Goal: Task Accomplishment & Management: Manage account settings

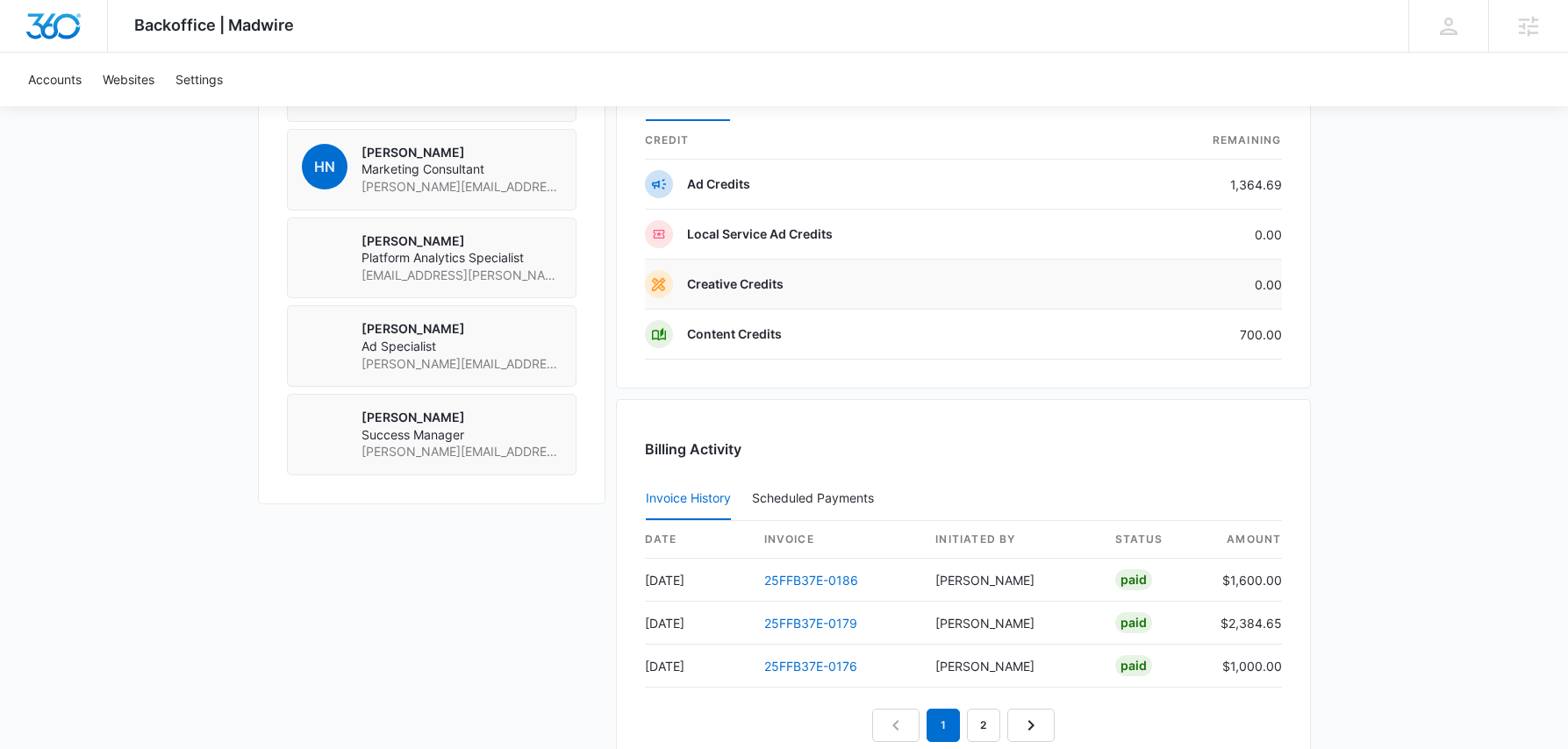
scroll to position [1435, 0]
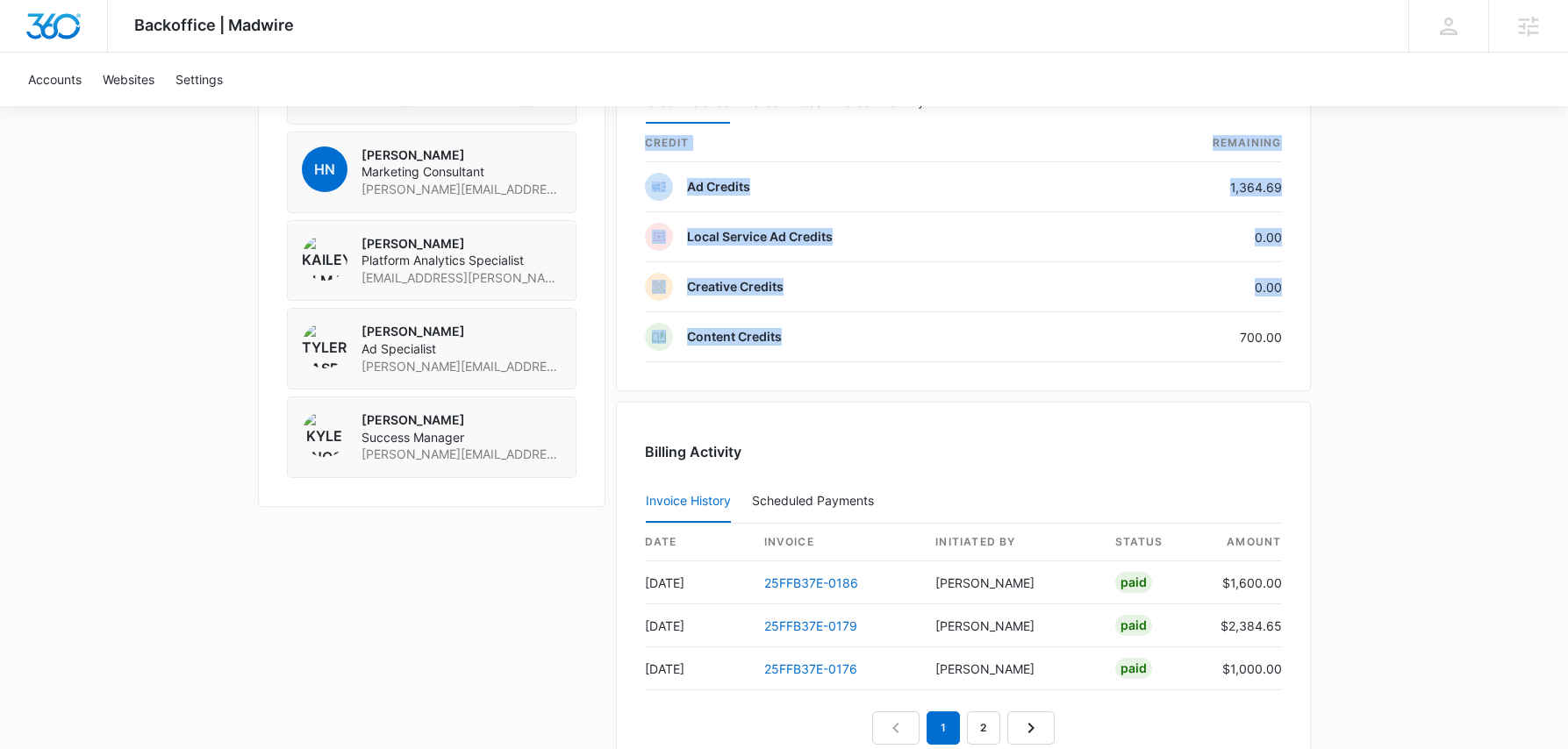
drag, startPoint x: 1225, startPoint y: 330, endPoint x: 1384, endPoint y: 359, distance: 161.6
click at [1304, 339] on div "Credits Manage Credits Credit Balance Credit Holds Credit Activity credit Remai…" at bounding box center [963, 201] width 695 height 381
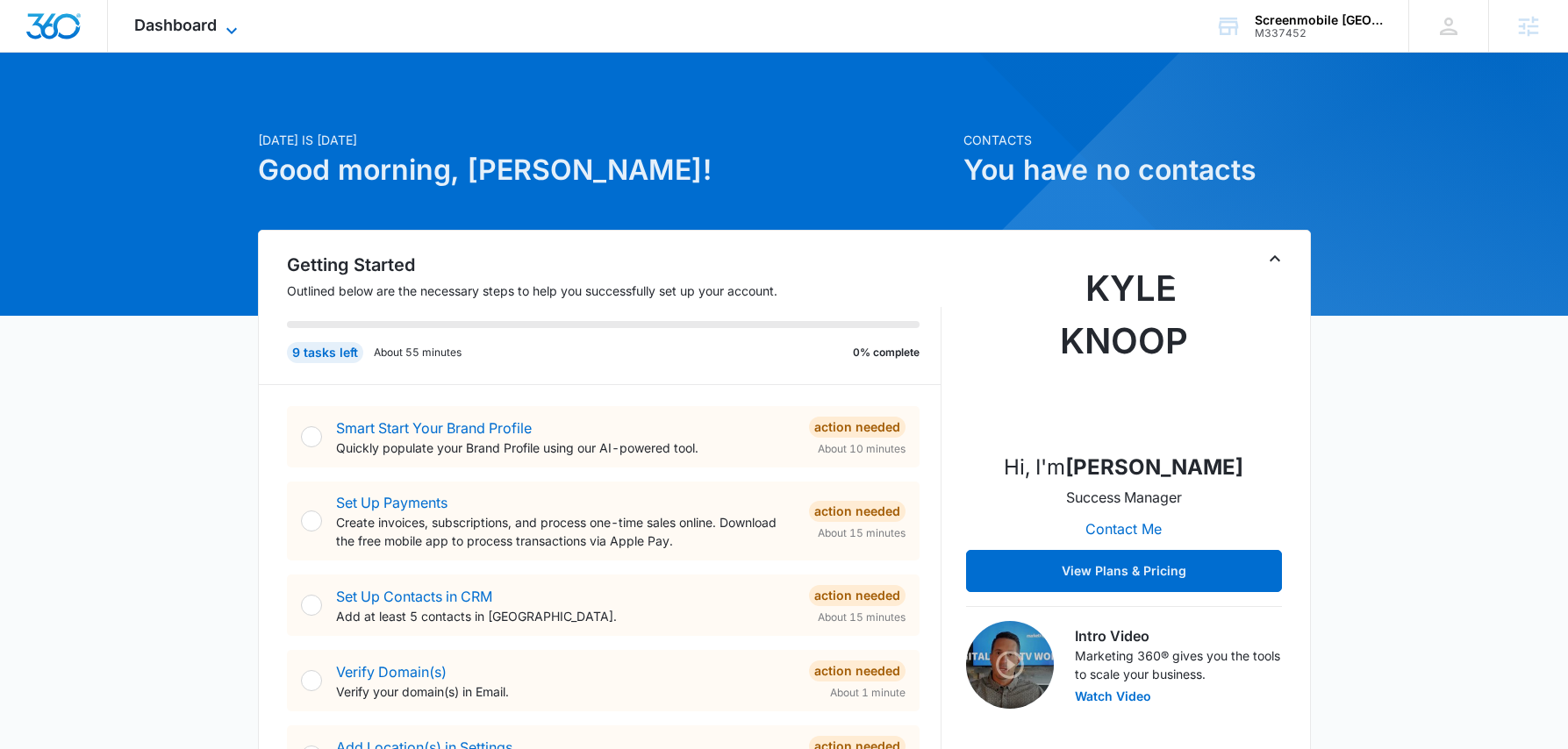
click at [227, 23] on icon at bounding box center [232, 31] width 21 height 21
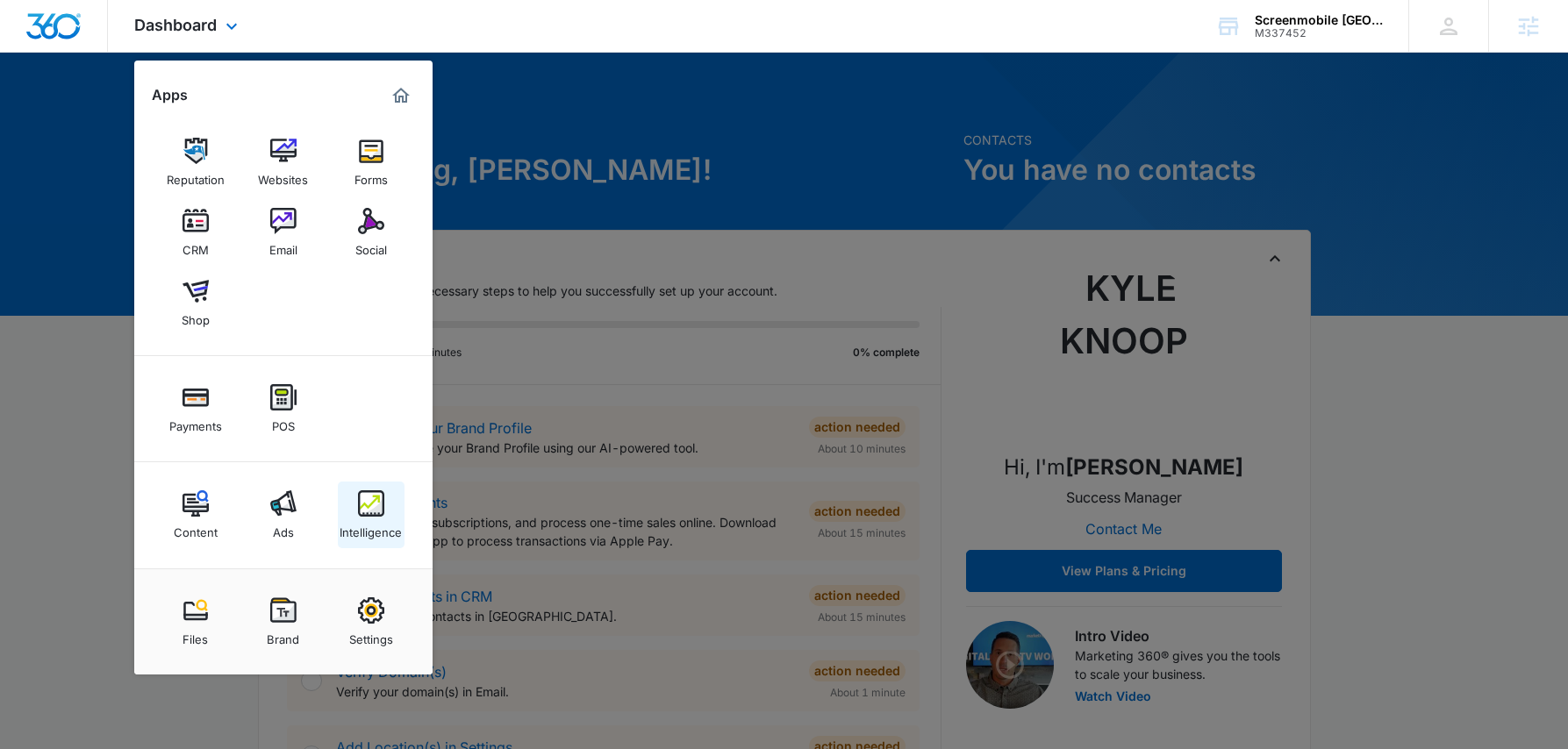
click at [382, 501] on img at bounding box center [371, 504] width 27 height 27
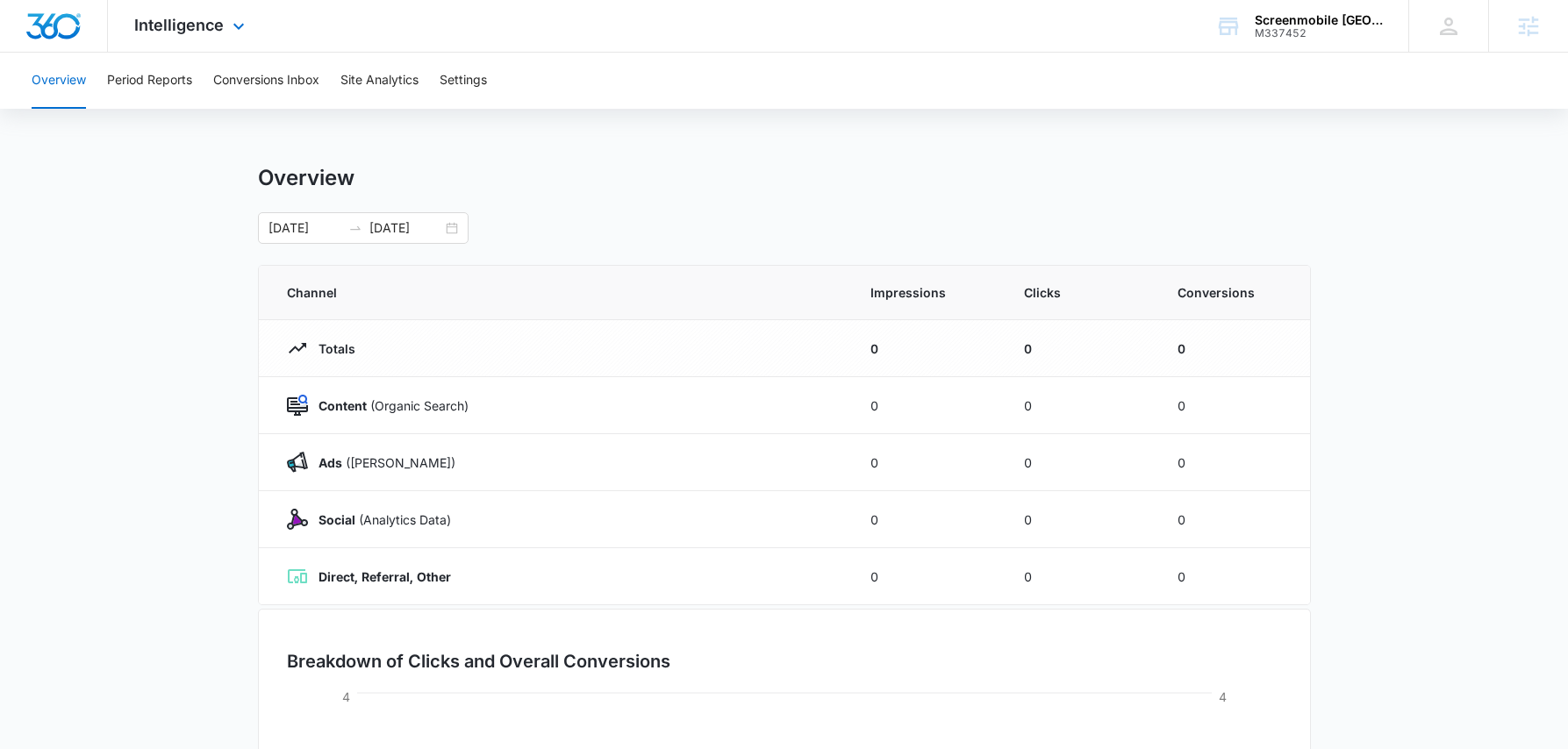
click at [149, 14] on div "Intelligence Apps Reputation Websites Forms CRM Email Social Shop Payments POS …" at bounding box center [191, 26] width 167 height 51
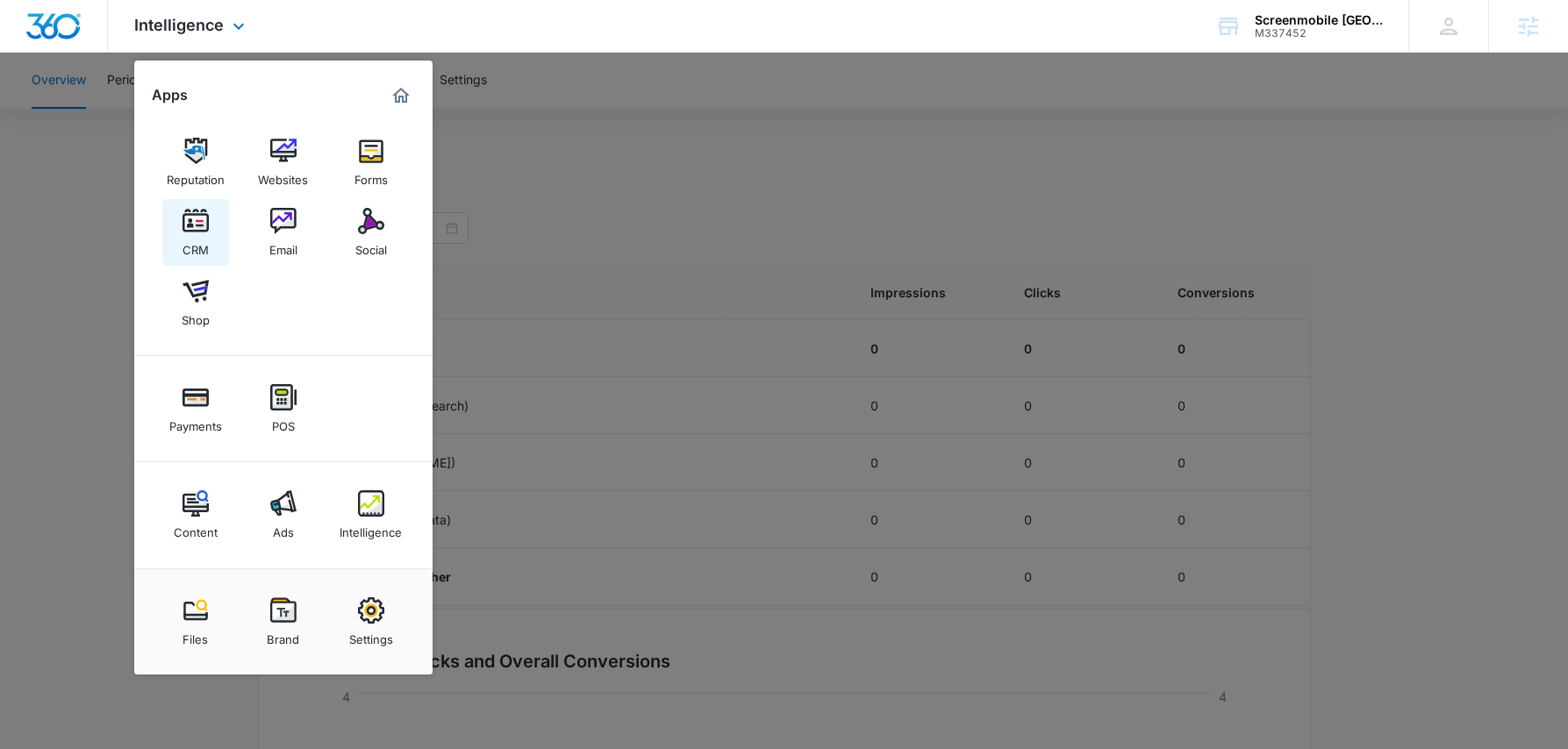
click at [196, 212] on img at bounding box center [196, 221] width 27 height 27
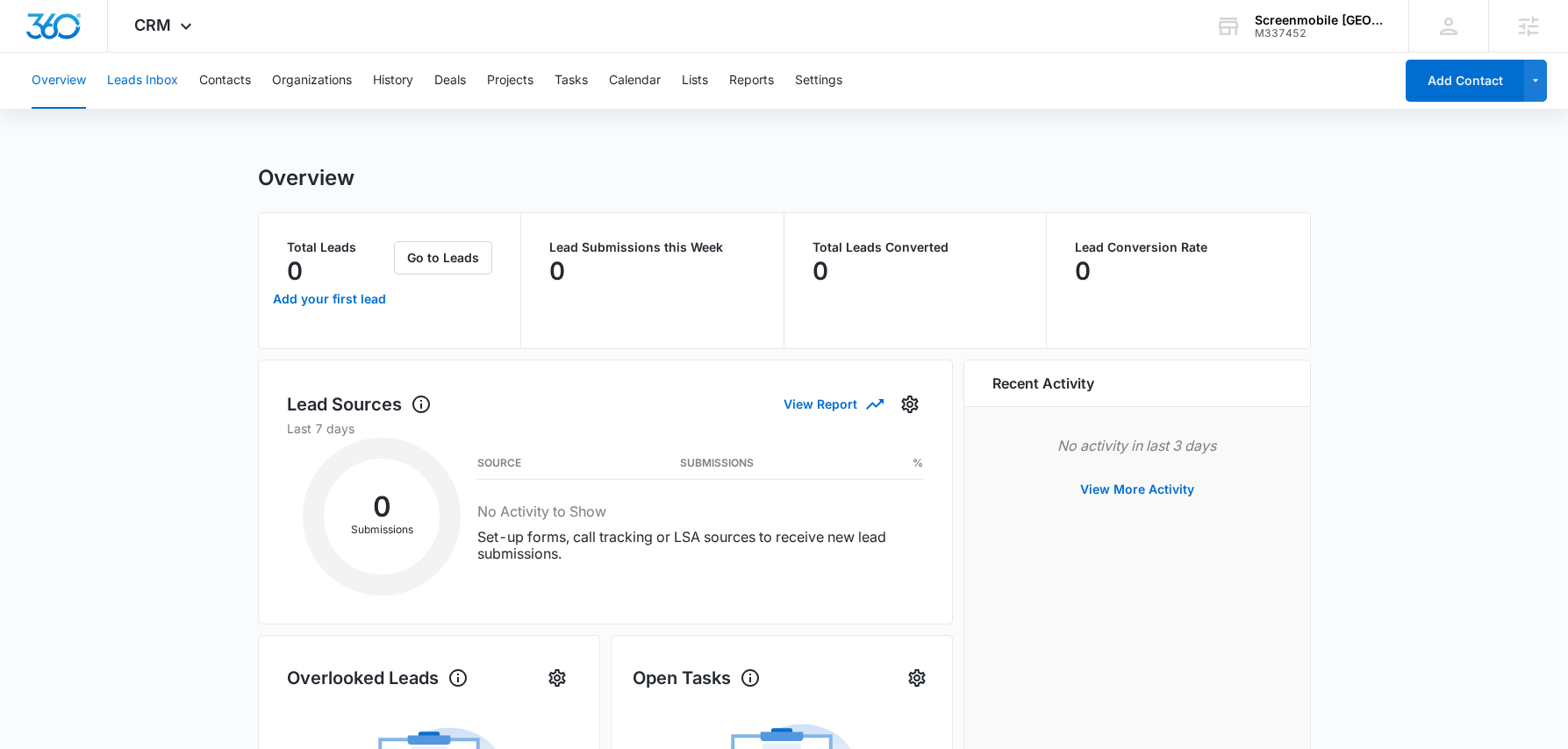
click at [158, 83] on button "Leads Inbox" at bounding box center [143, 80] width 71 height 56
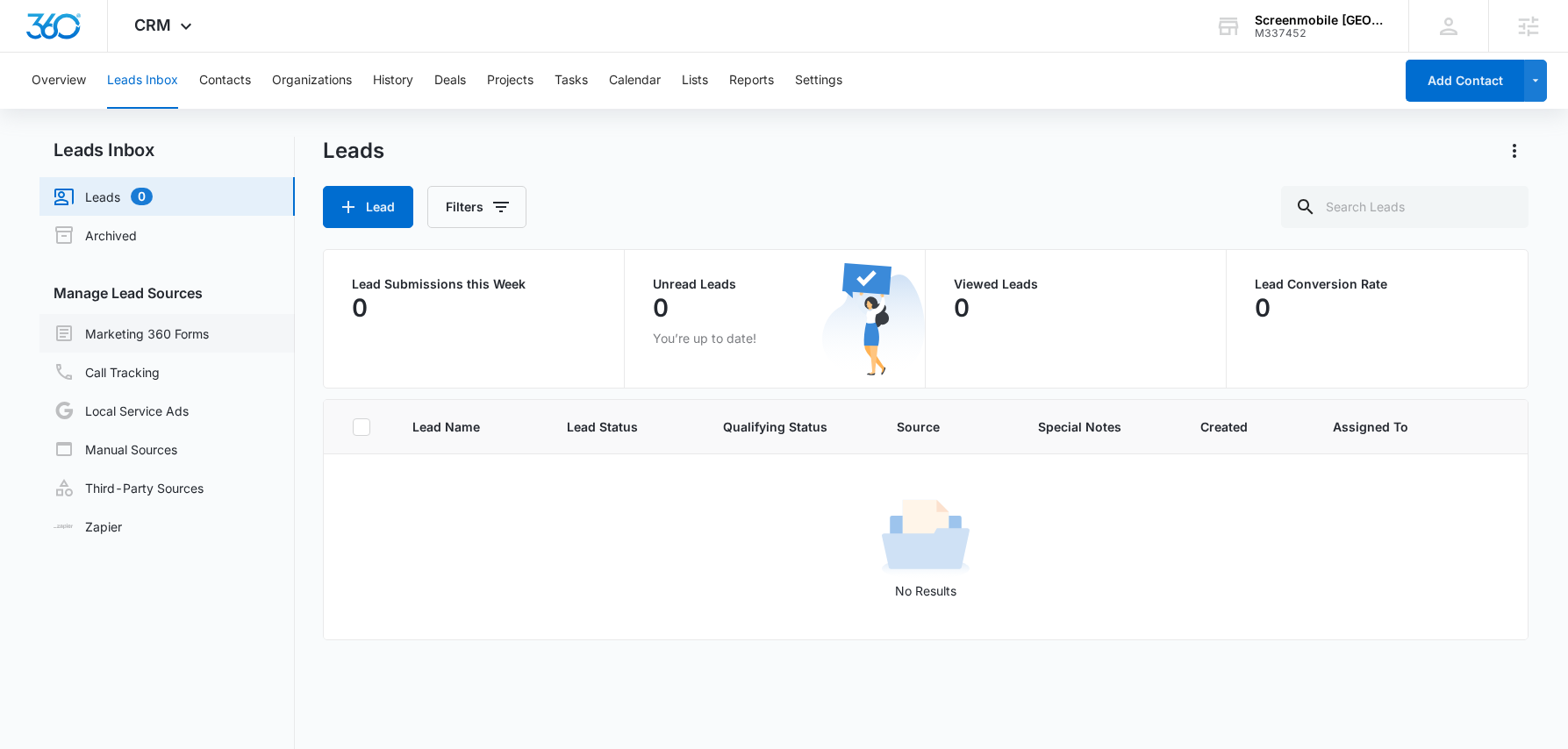
click at [131, 332] on link "Marketing 360 Forms" at bounding box center [130, 334] width 155 height 21
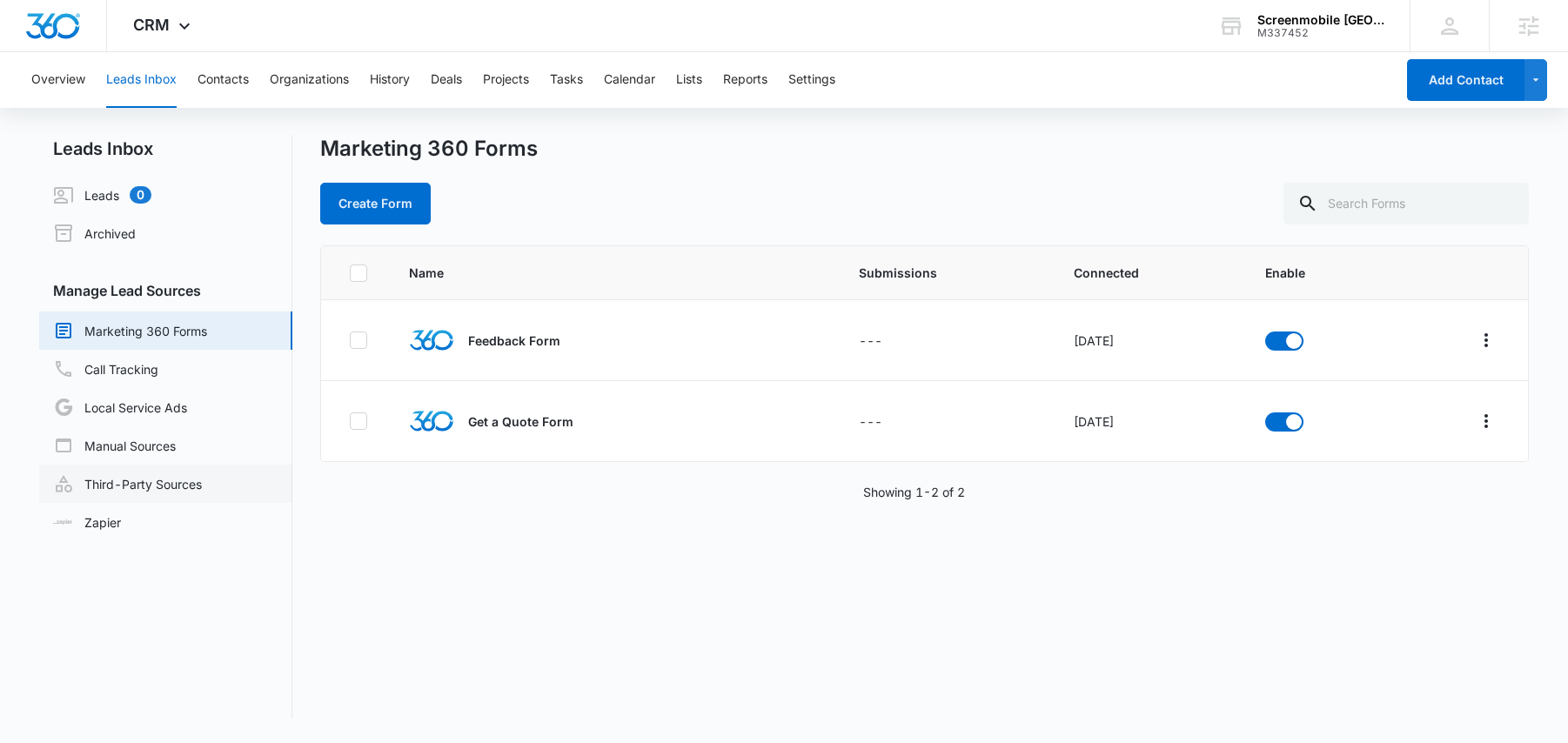
click at [162, 479] on link "Third-Party Sources" at bounding box center [126, 484] width 148 height 21
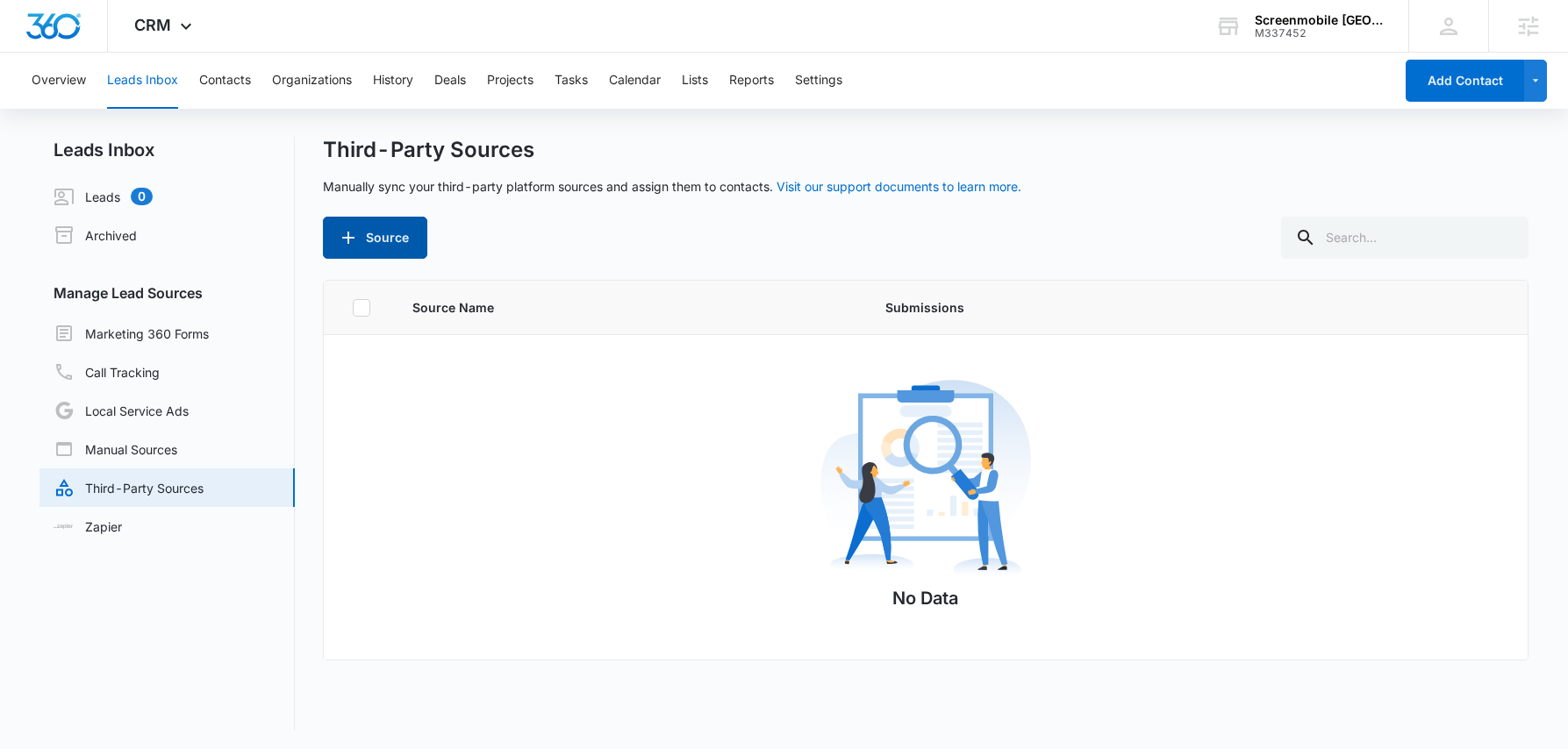
click at [396, 238] on button "Source" at bounding box center [375, 238] width 104 height 42
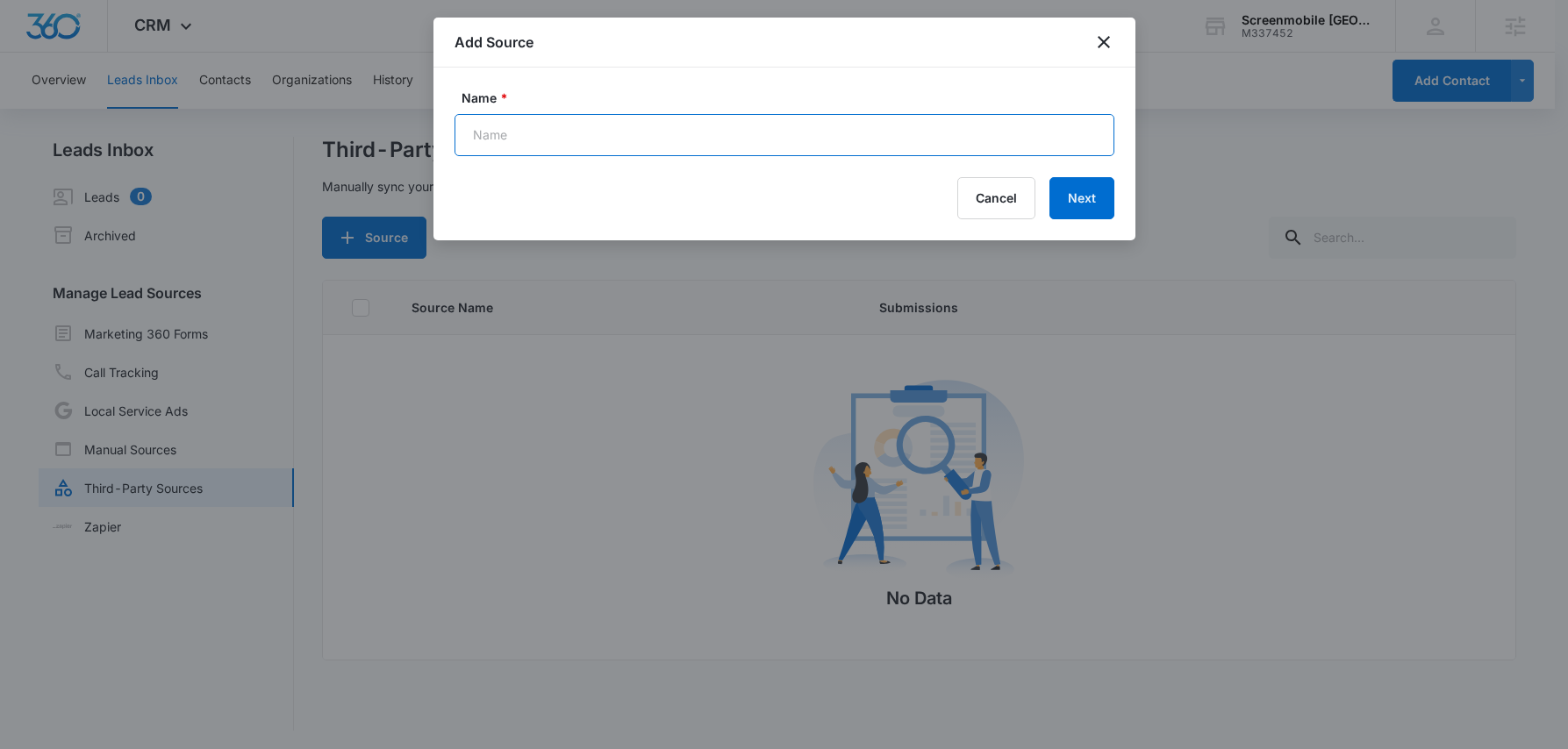
click at [789, 143] on input "Name *" at bounding box center [784, 135] width 660 height 42
click at [565, 133] on input "Name *" at bounding box center [784, 135] width 660 height 42
type input "test"
click at [1074, 190] on button "Next" at bounding box center [1081, 198] width 65 height 42
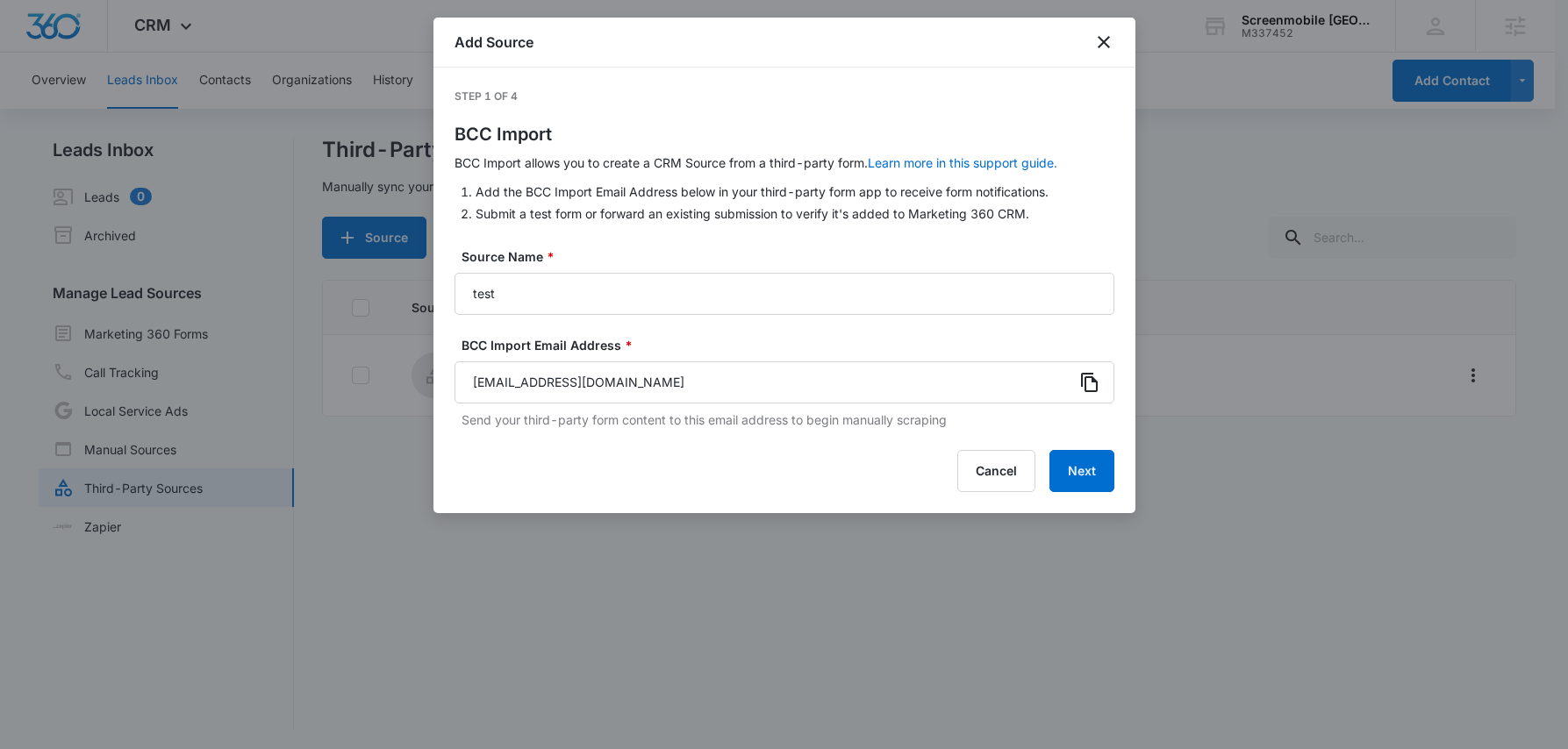
click at [1089, 380] on icon at bounding box center [1090, 382] width 21 height 21
click at [984, 474] on button "Cancel" at bounding box center [996, 471] width 78 height 42
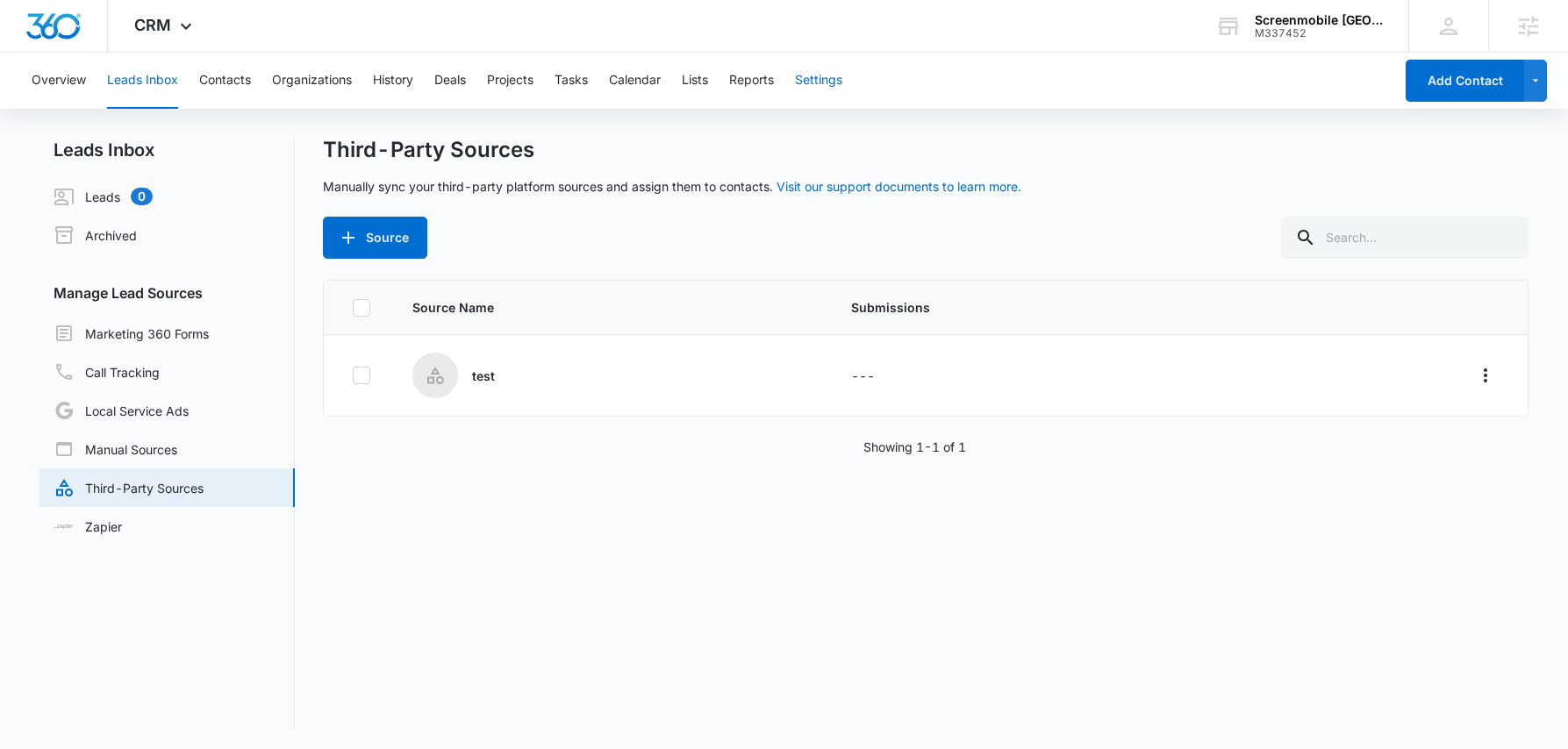
click at [832, 84] on button "Settings" at bounding box center [819, 80] width 48 height 56
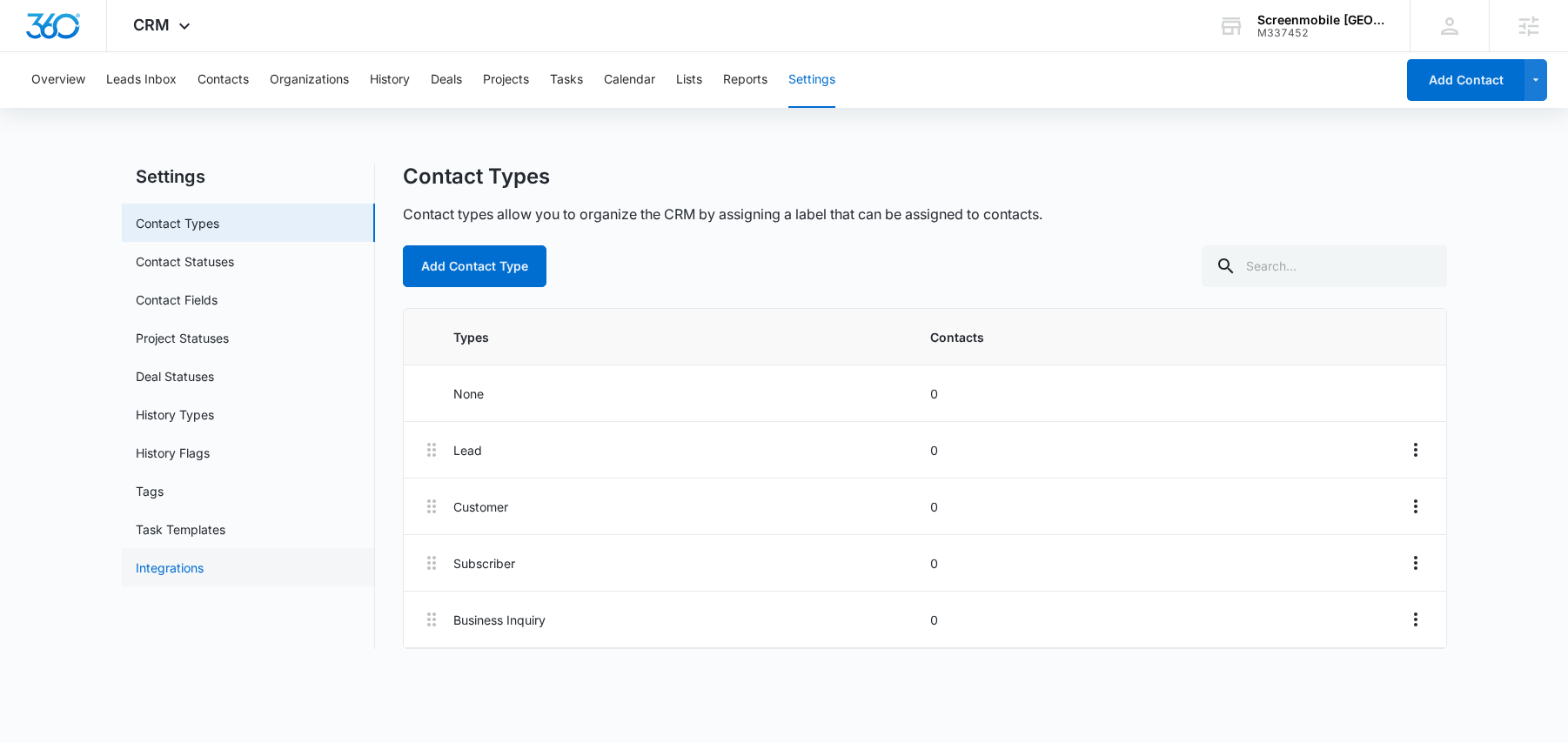
click at [187, 577] on link "Integrations" at bounding box center [169, 567] width 68 height 18
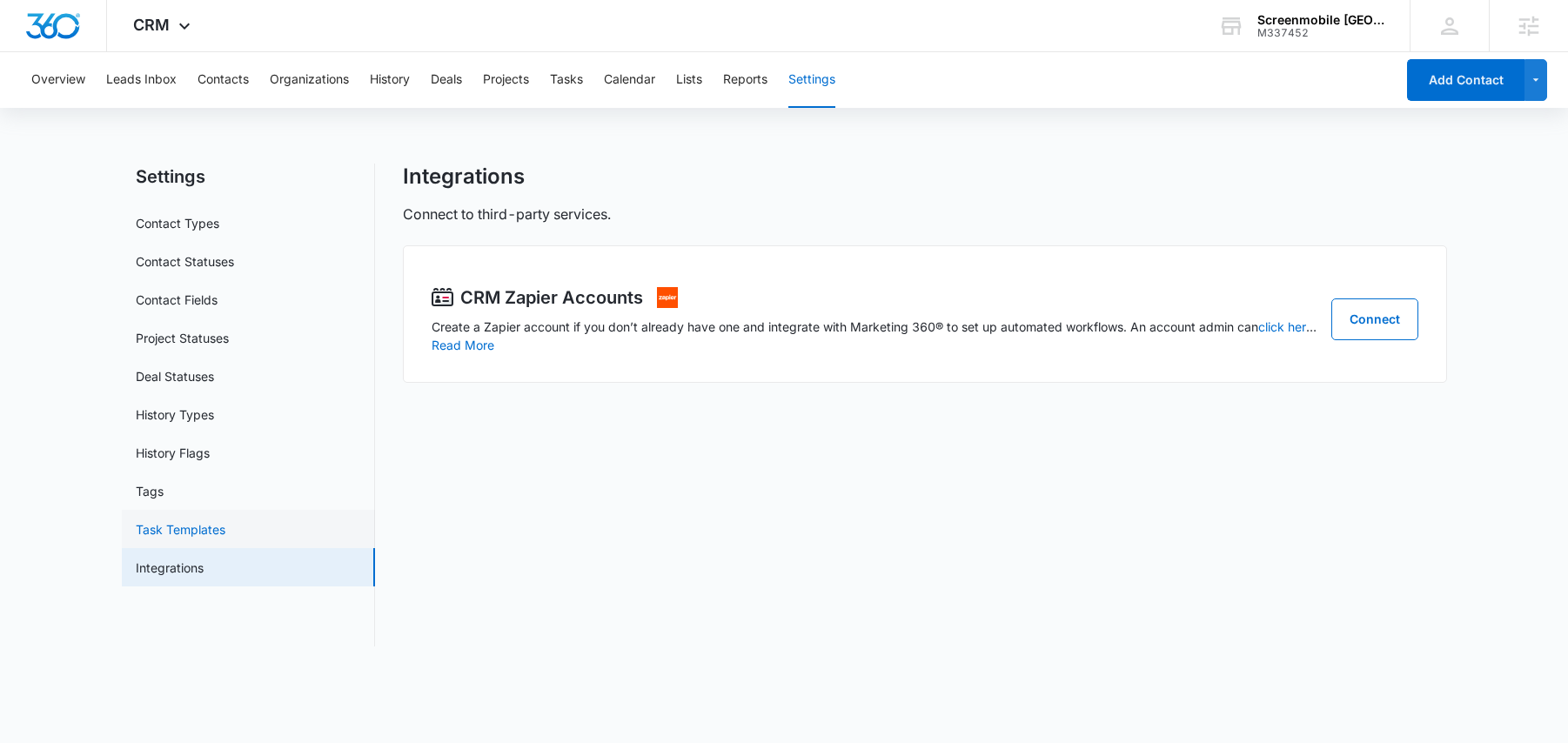
click at [178, 534] on link "Task Templates" at bounding box center [181, 530] width 90 height 18
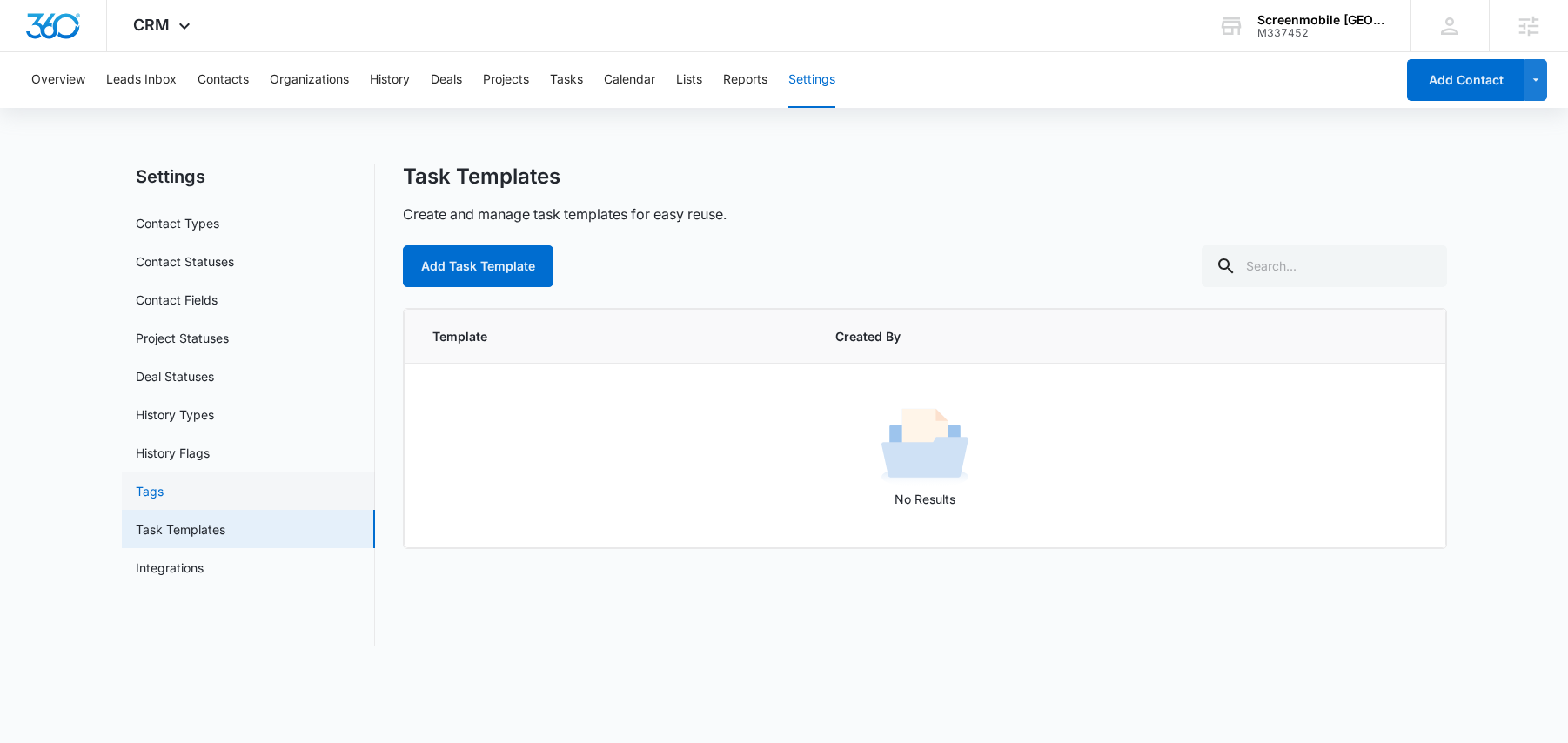
click at [163, 491] on link "Tags" at bounding box center [150, 491] width 28 height 18
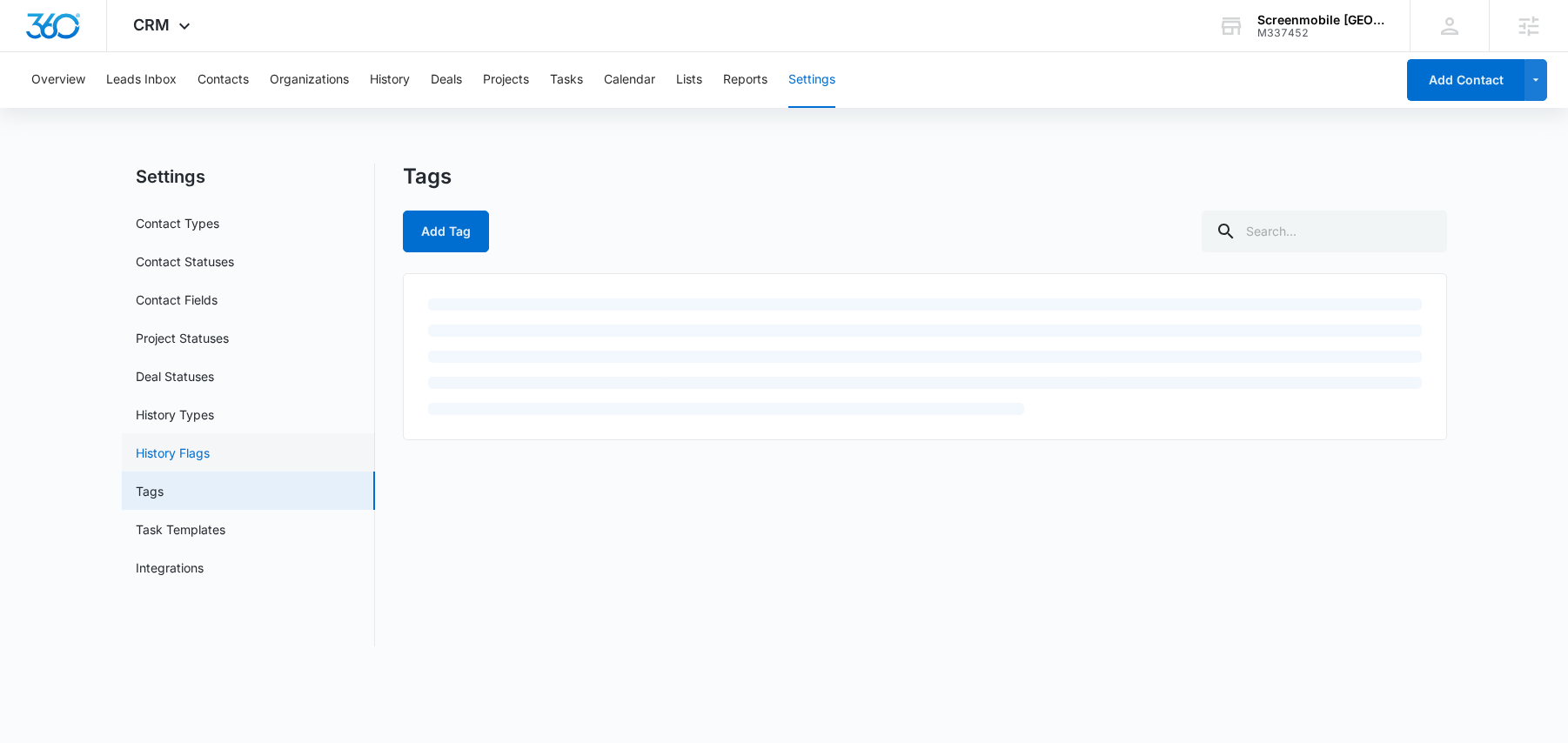
click at [178, 462] on link "History Flags" at bounding box center [173, 452] width 74 height 18
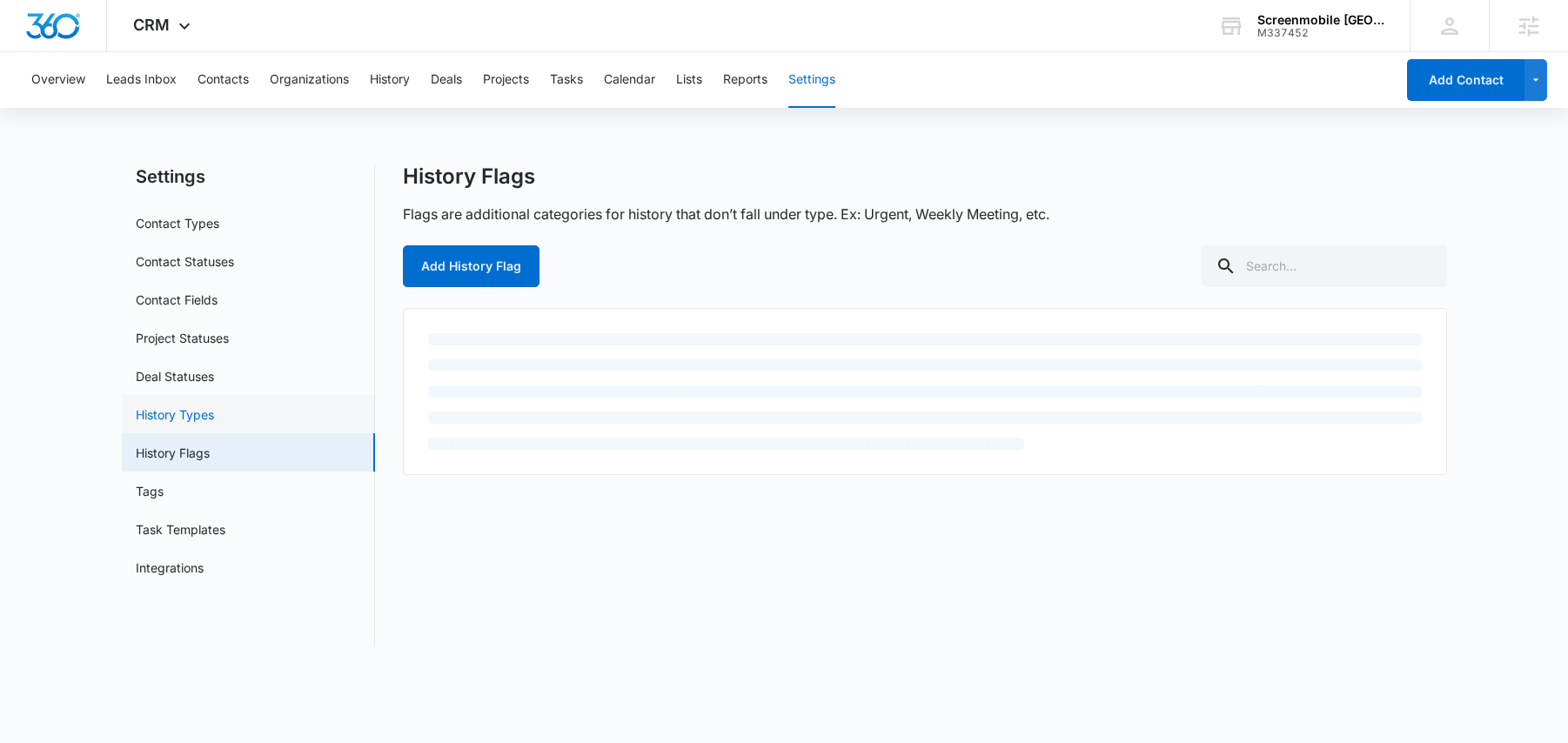
click at [178, 415] on link "History Types" at bounding box center [175, 415] width 78 height 18
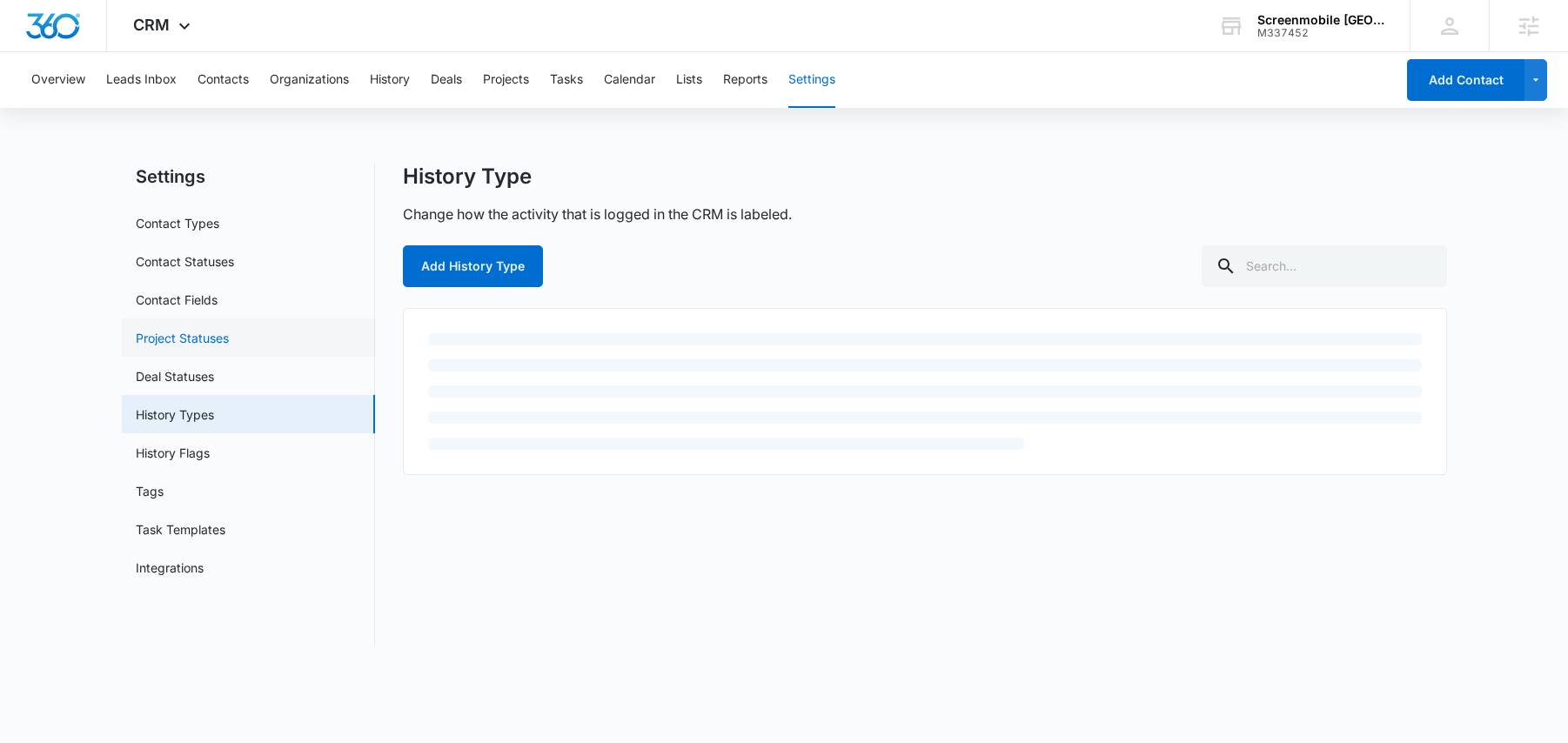
click at [182, 347] on link "Project Statuses" at bounding box center [183, 338] width 93 height 18
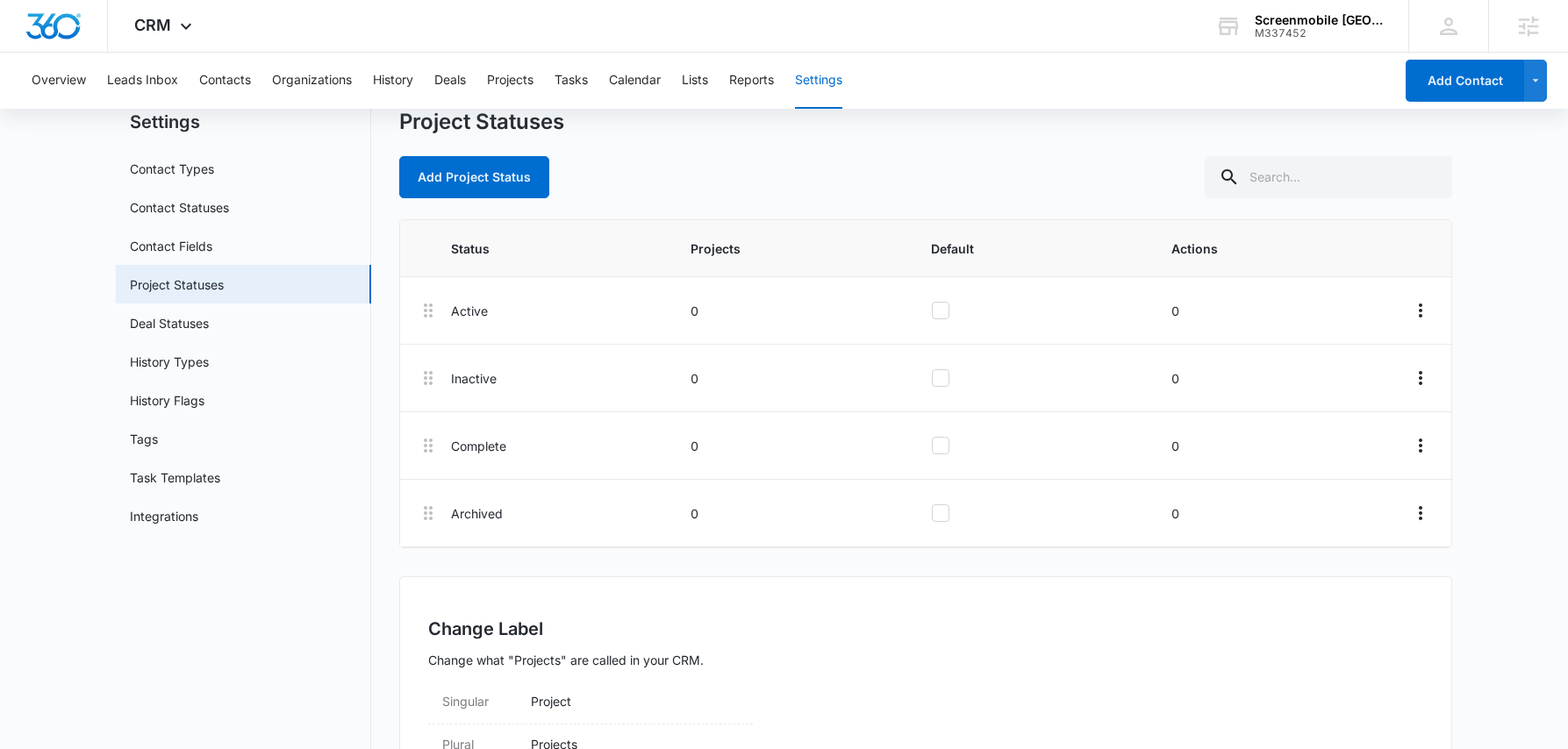
scroll to position [125, 0]
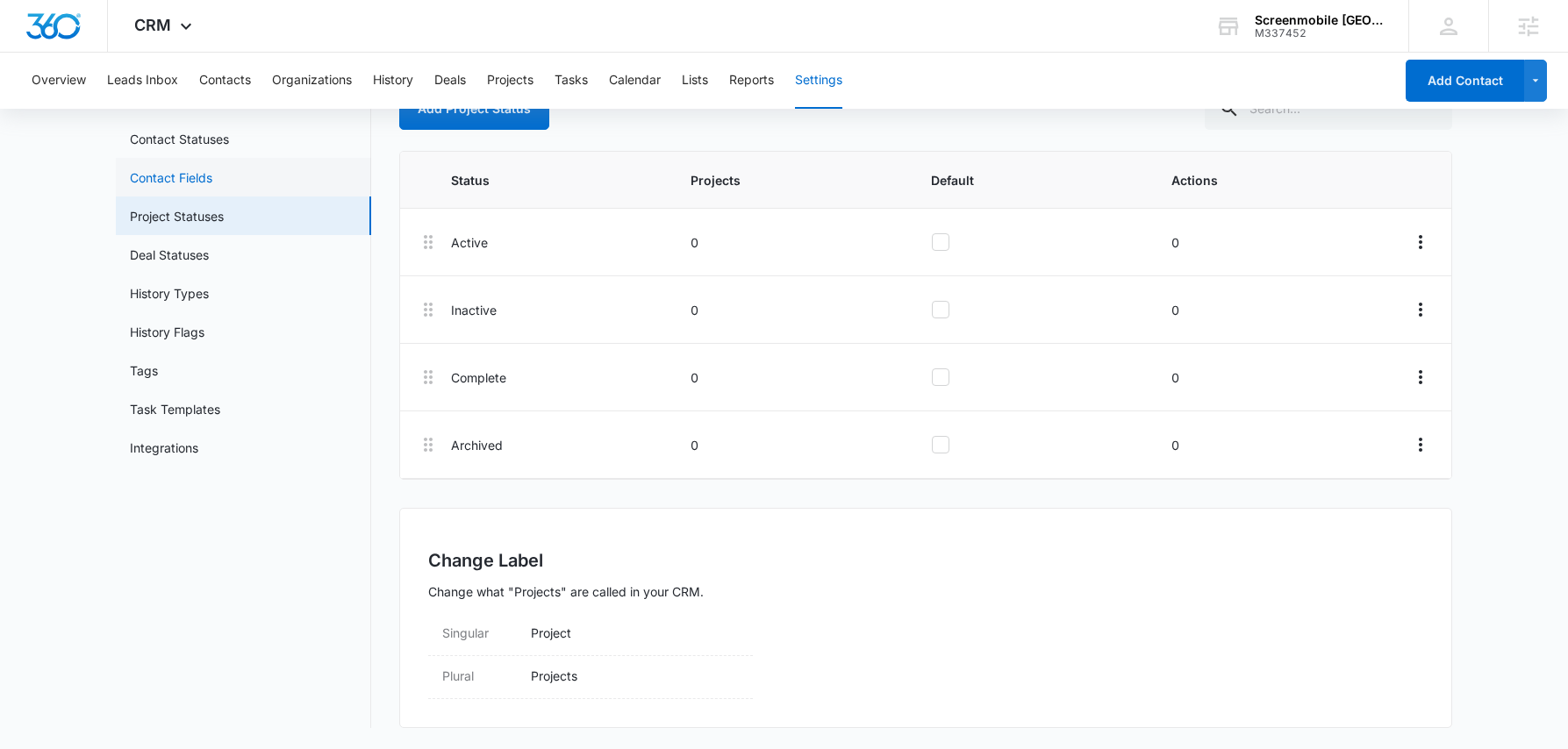
click at [165, 173] on link "Contact Fields" at bounding box center [171, 177] width 82 height 19
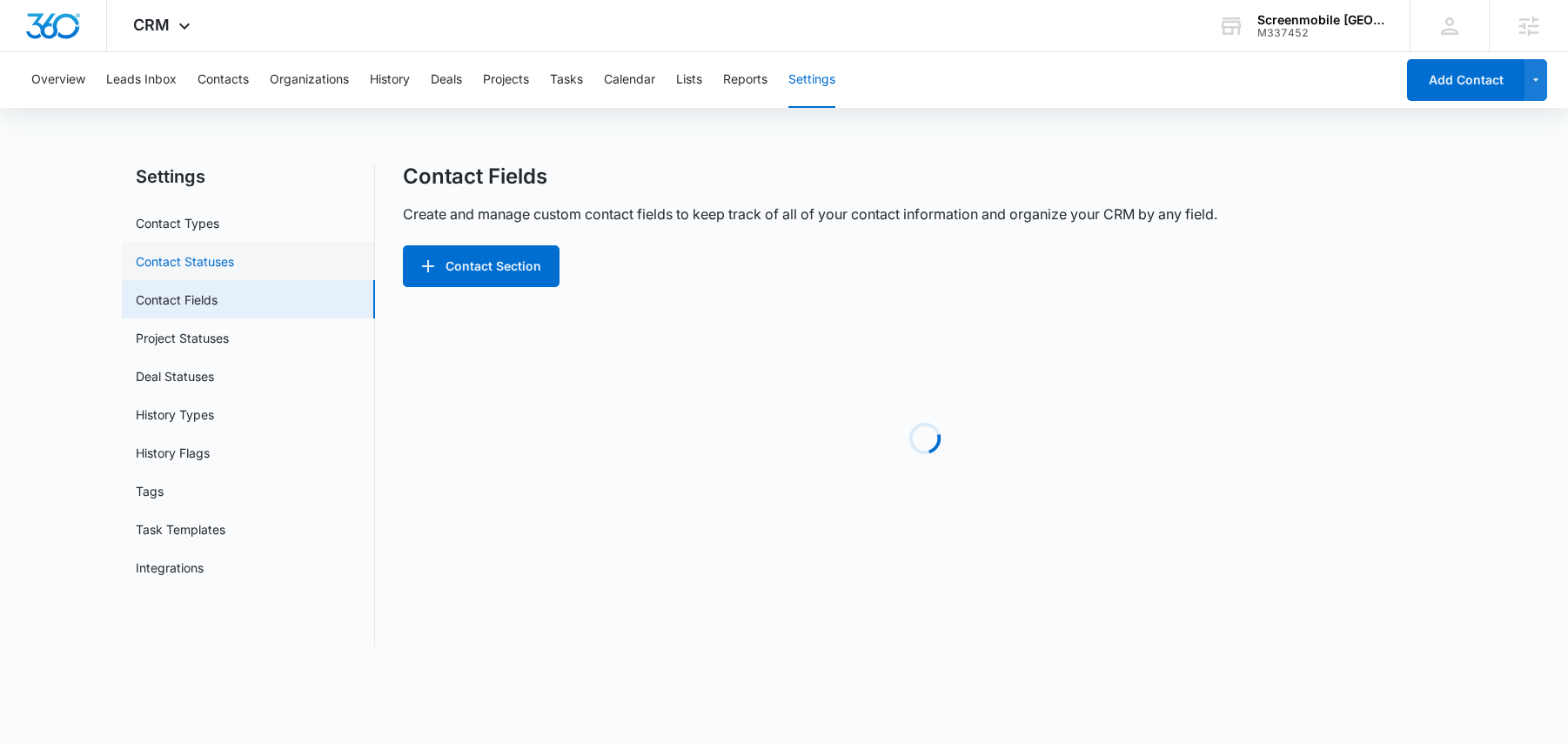
click at [177, 260] on link "Contact Statuses" at bounding box center [185, 261] width 98 height 18
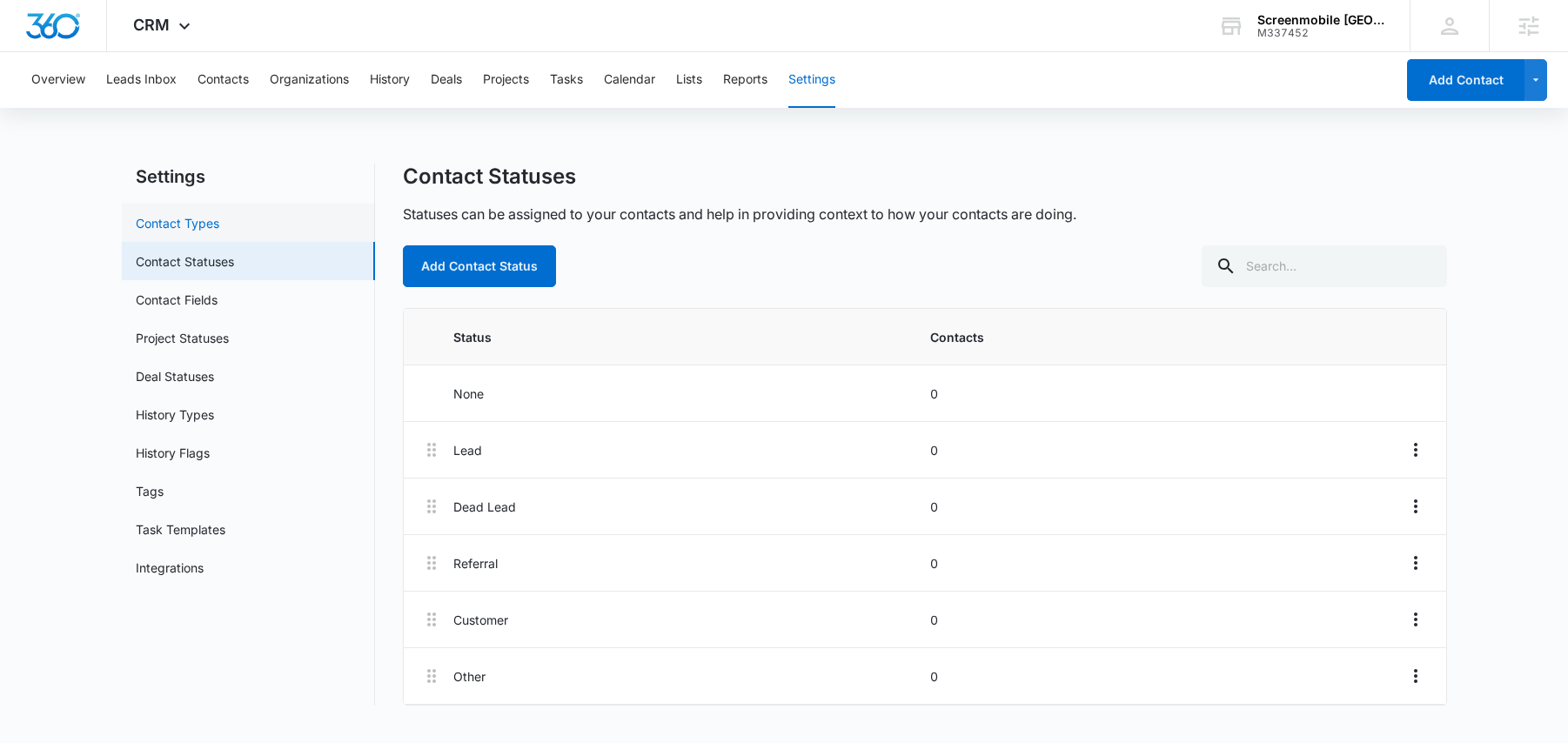
click at [183, 217] on link "Contact Types" at bounding box center [177, 223] width 83 height 18
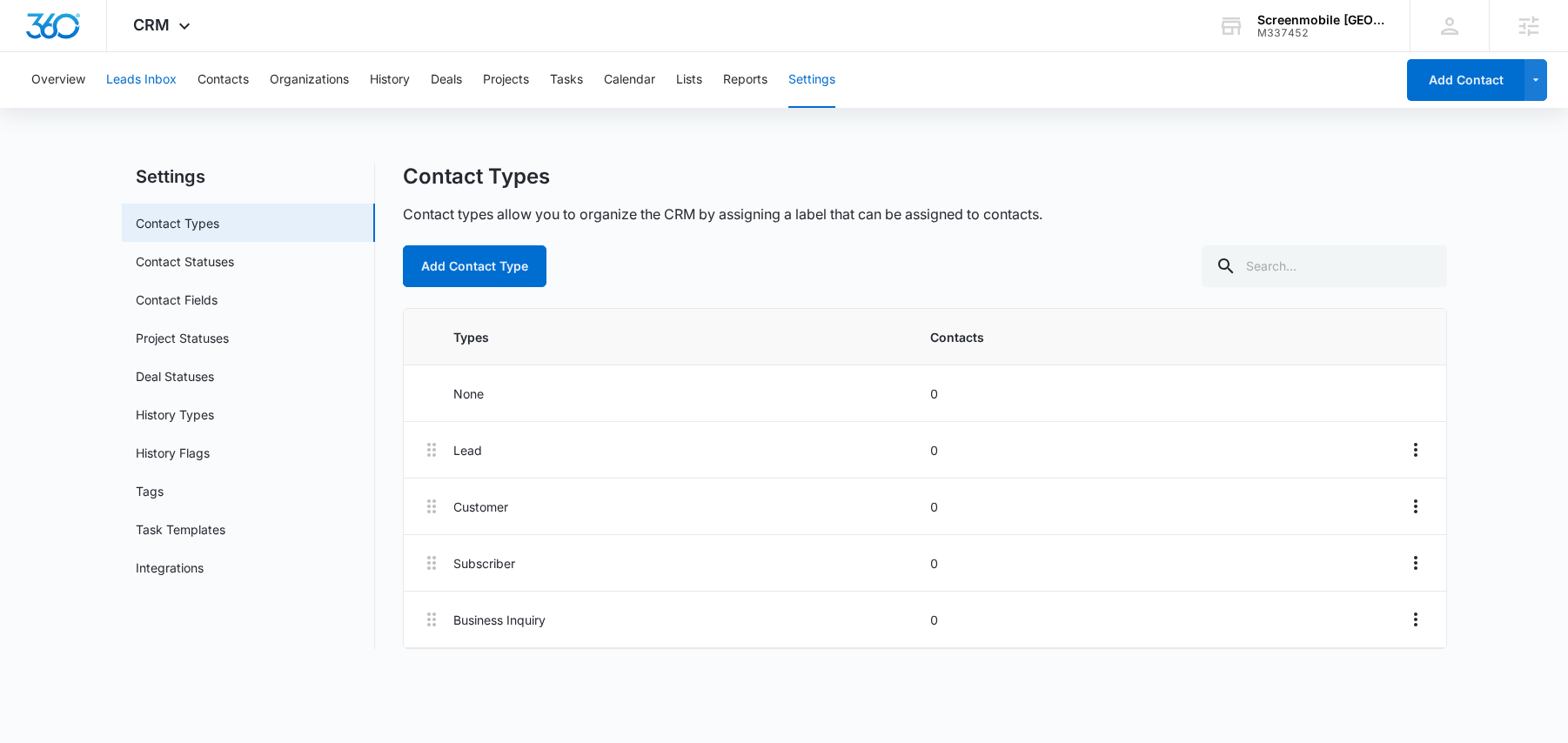
click at [143, 78] on button "Leads Inbox" at bounding box center [141, 79] width 70 height 55
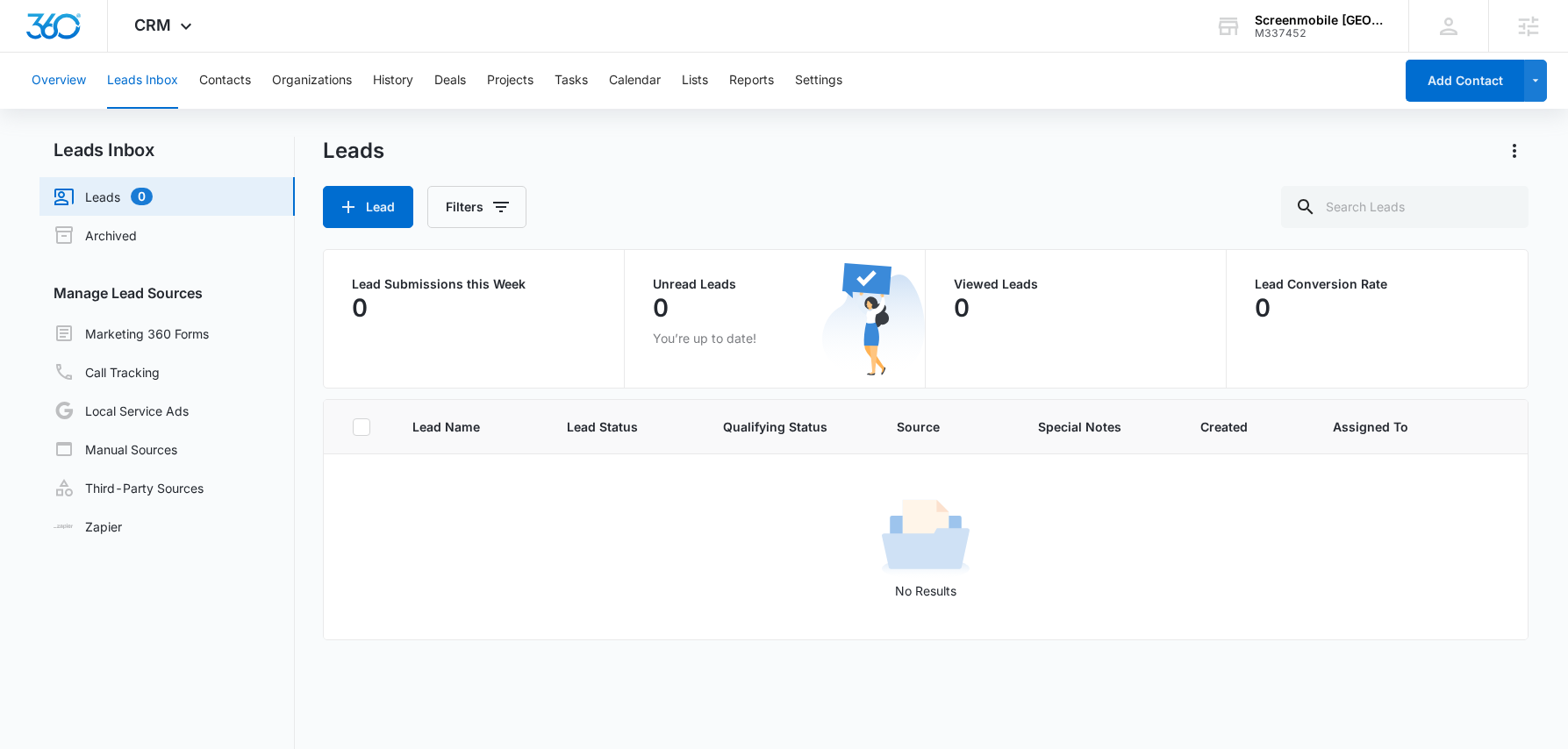
click at [67, 75] on button "Overview" at bounding box center [58, 80] width 54 height 56
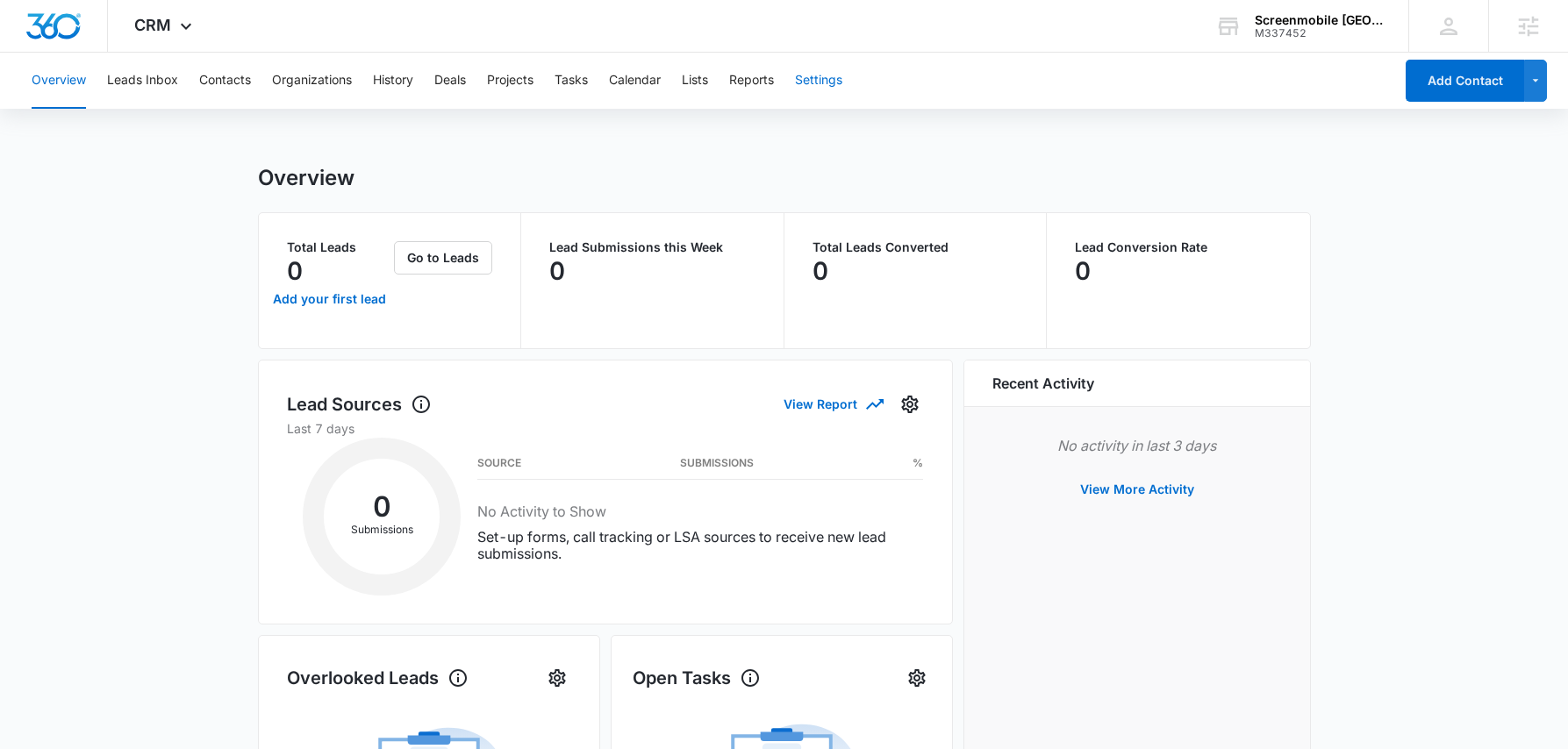
click at [837, 81] on button "Settings" at bounding box center [819, 80] width 48 height 56
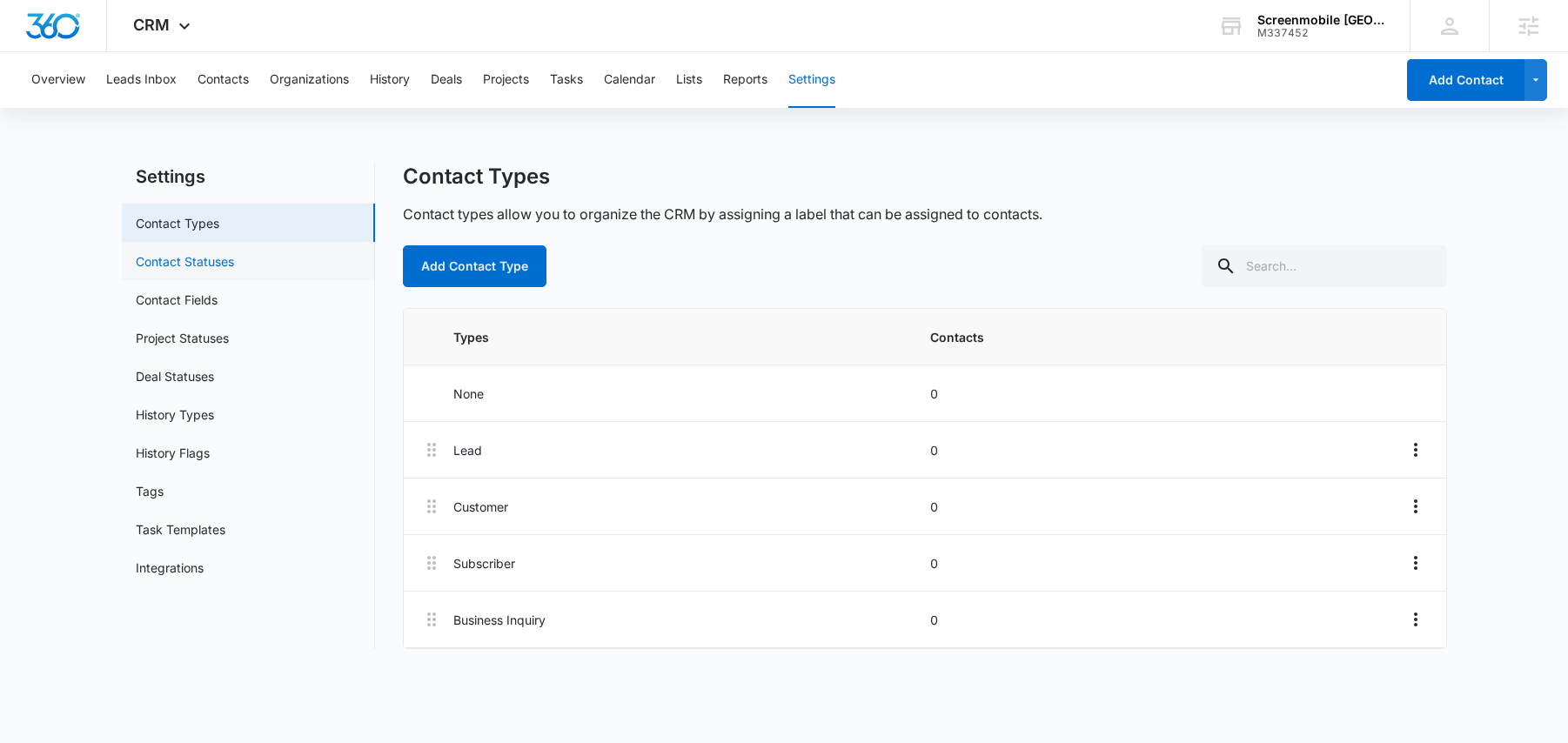
click at [220, 267] on link "Contact Statuses" at bounding box center [185, 261] width 98 height 18
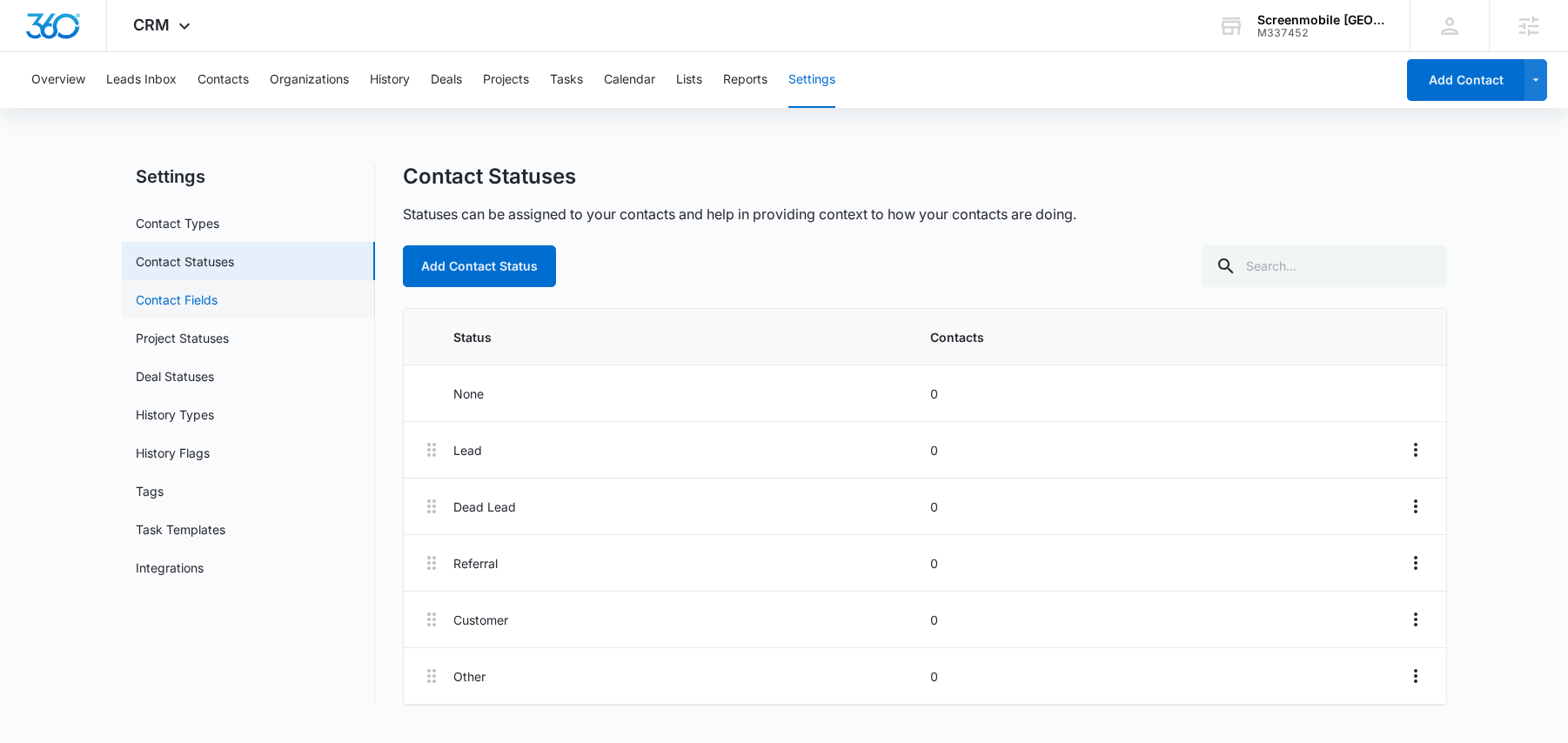
click at [218, 306] on link "Contact Fields" at bounding box center [176, 299] width 82 height 18
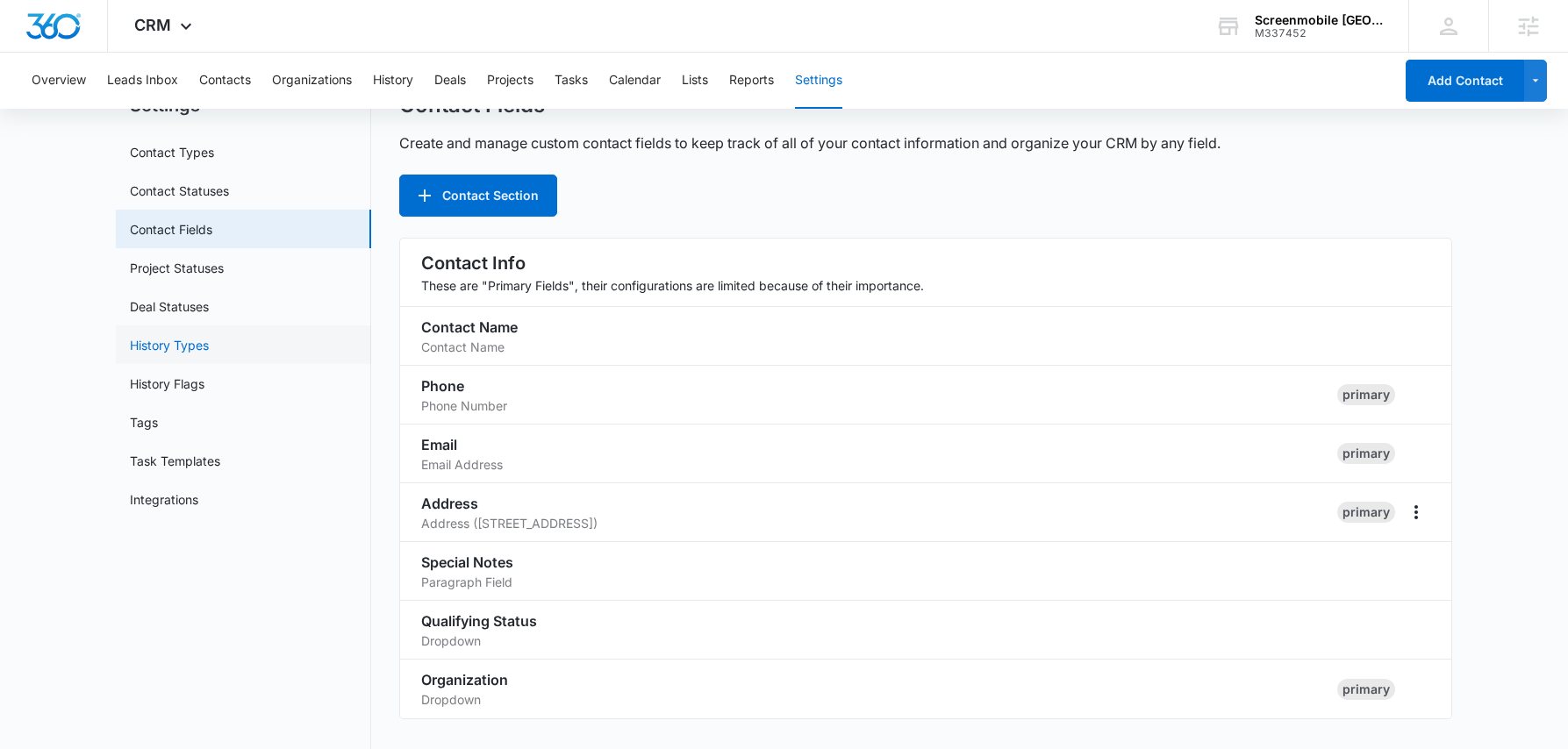
scroll to position [116, 0]
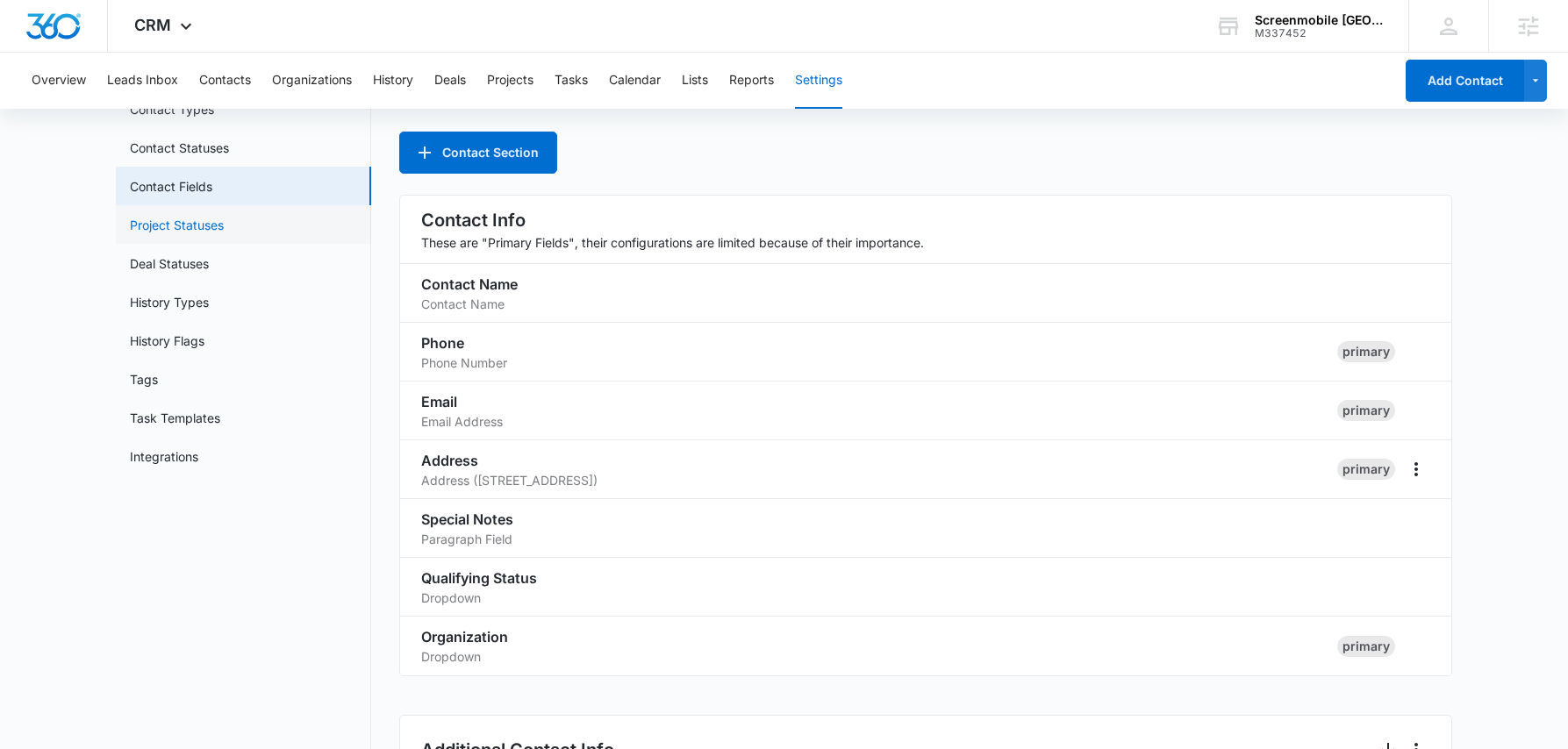
click at [204, 228] on link "Project Statuses" at bounding box center [177, 225] width 94 height 19
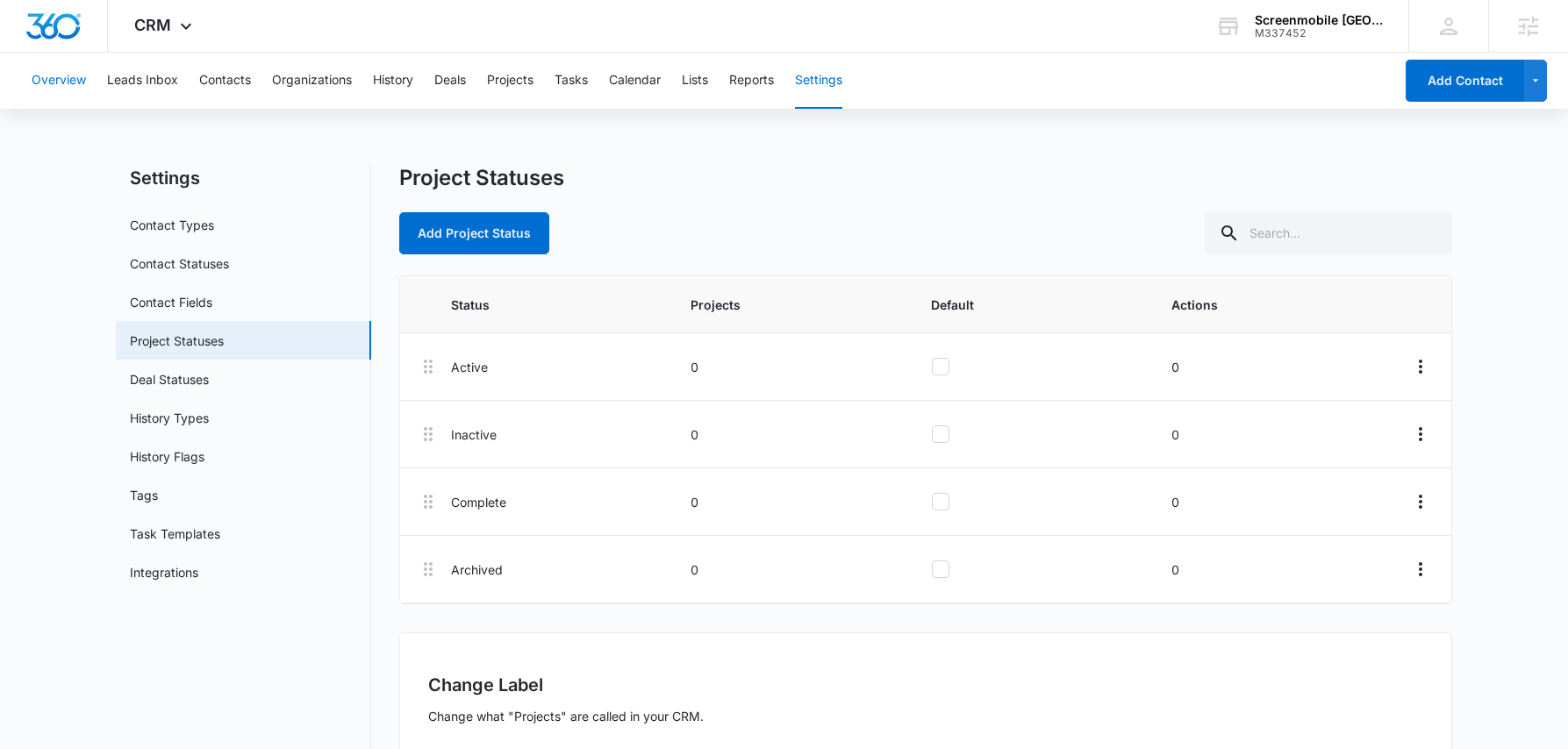
click at [48, 82] on button "Overview" at bounding box center [58, 80] width 54 height 56
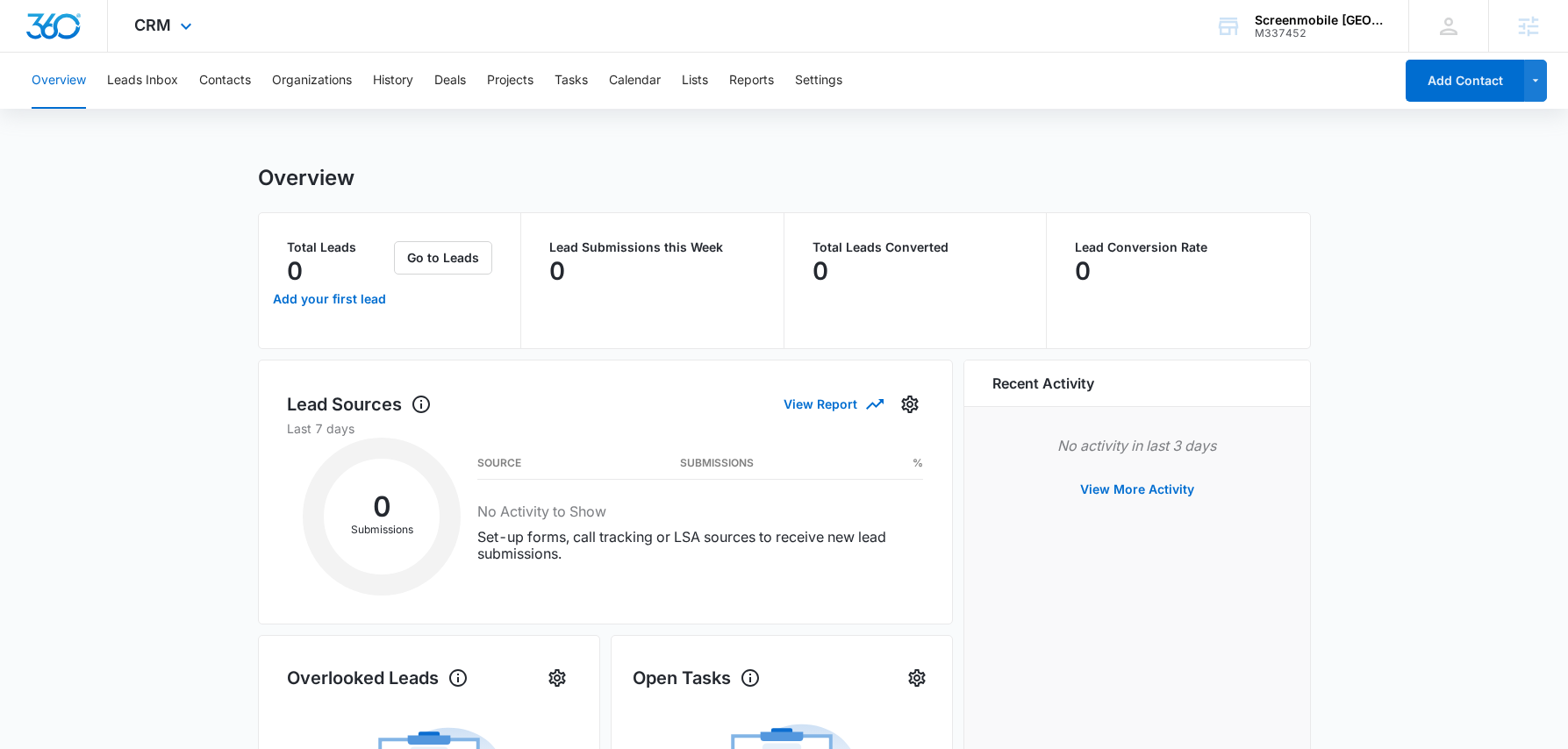
click at [115, 21] on div "CRM Apps Reputation Websites Forms CRM Email Social Shop Payments POS Content A…" at bounding box center [166, 26] width 115 height 51
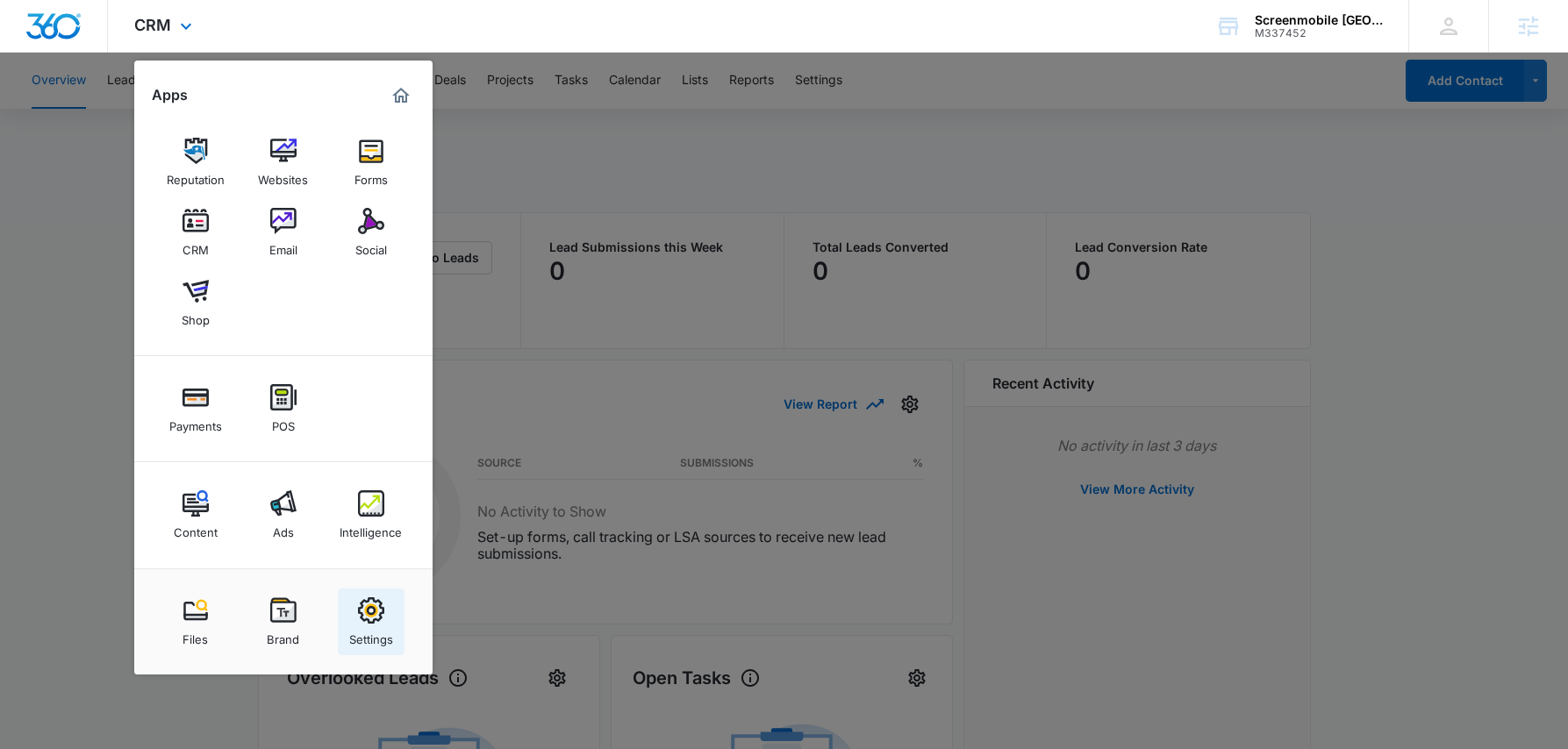
click at [373, 629] on div "Settings" at bounding box center [371, 636] width 44 height 23
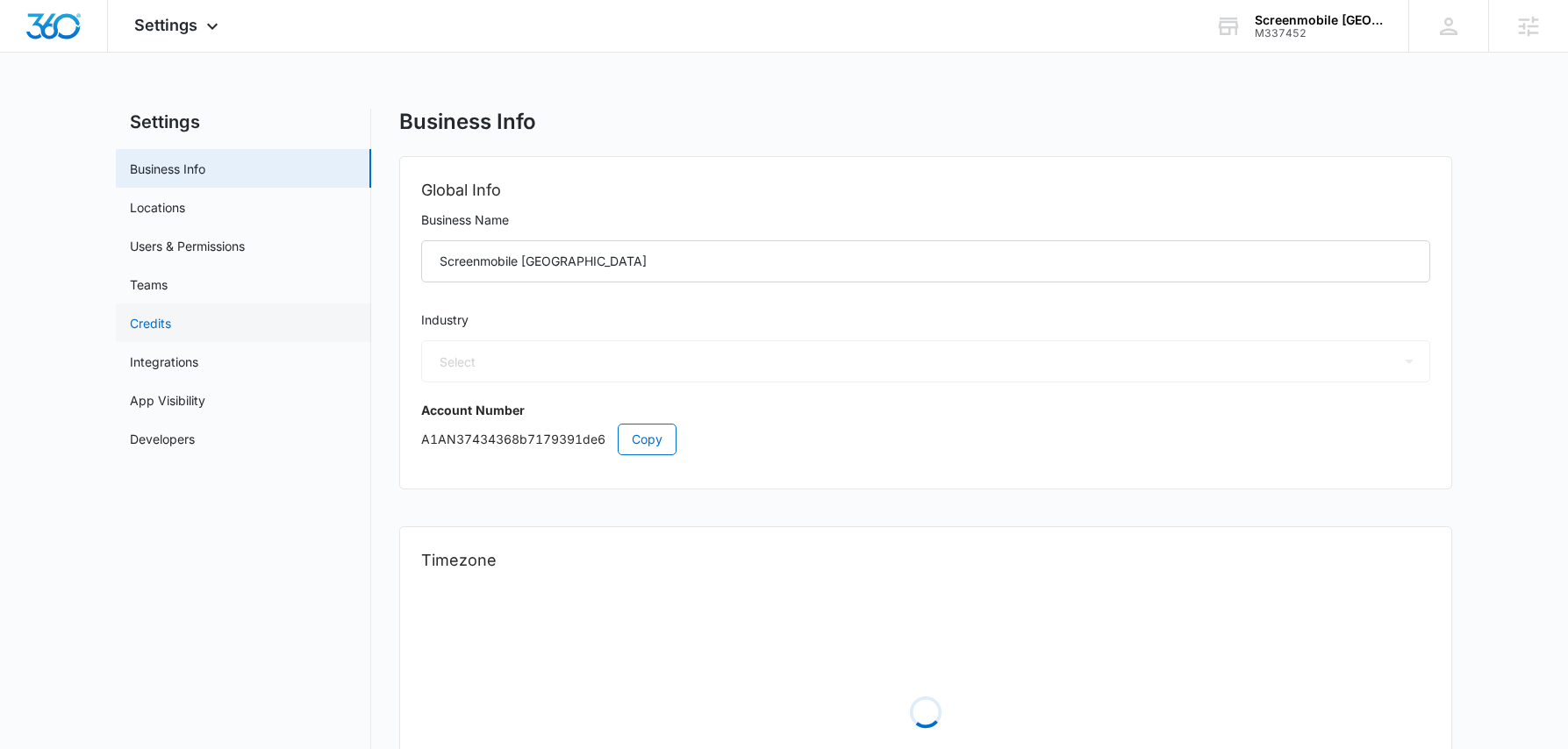
select select "4"
select select "US"
select select "America/[GEOGRAPHIC_DATA]"
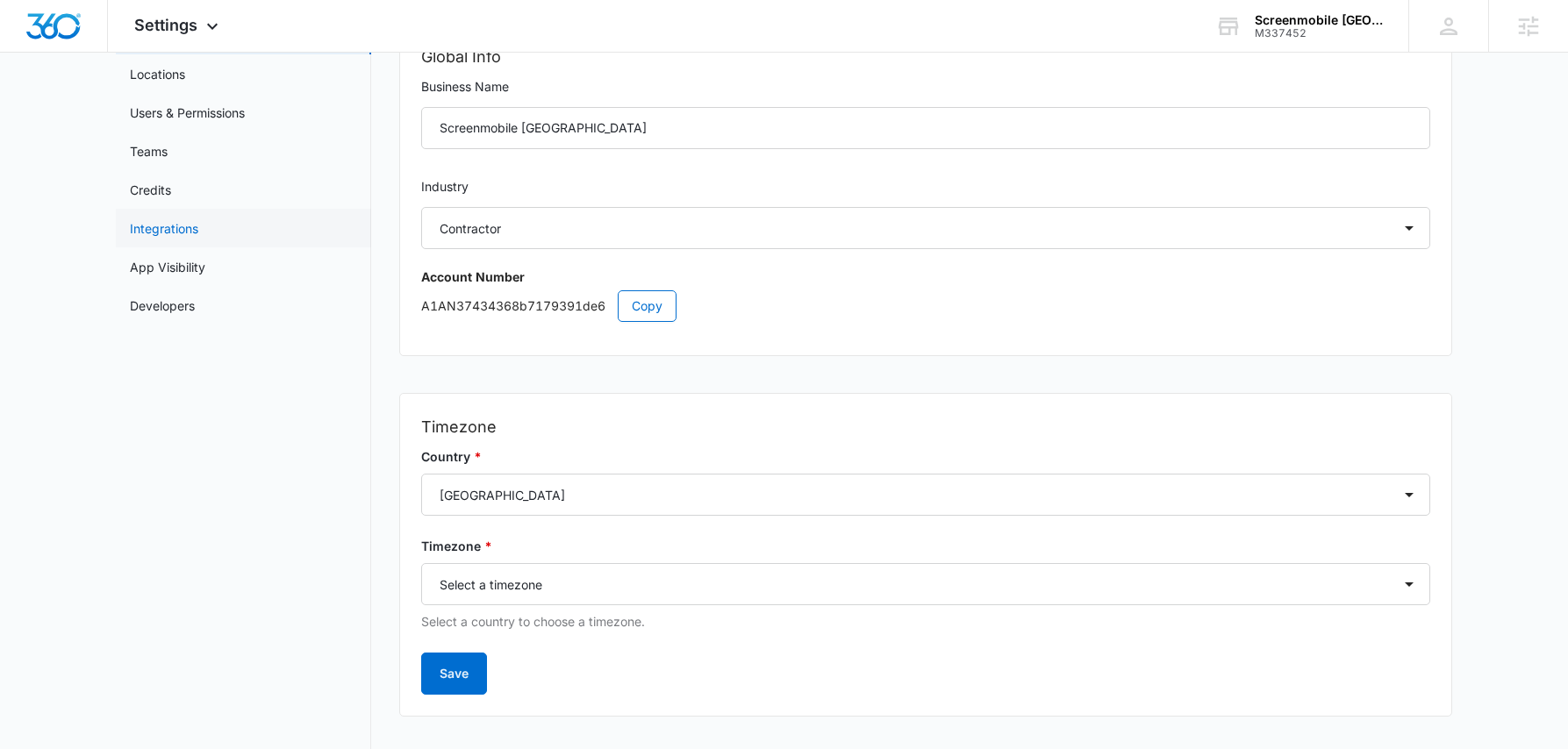
scroll to position [122, 0]
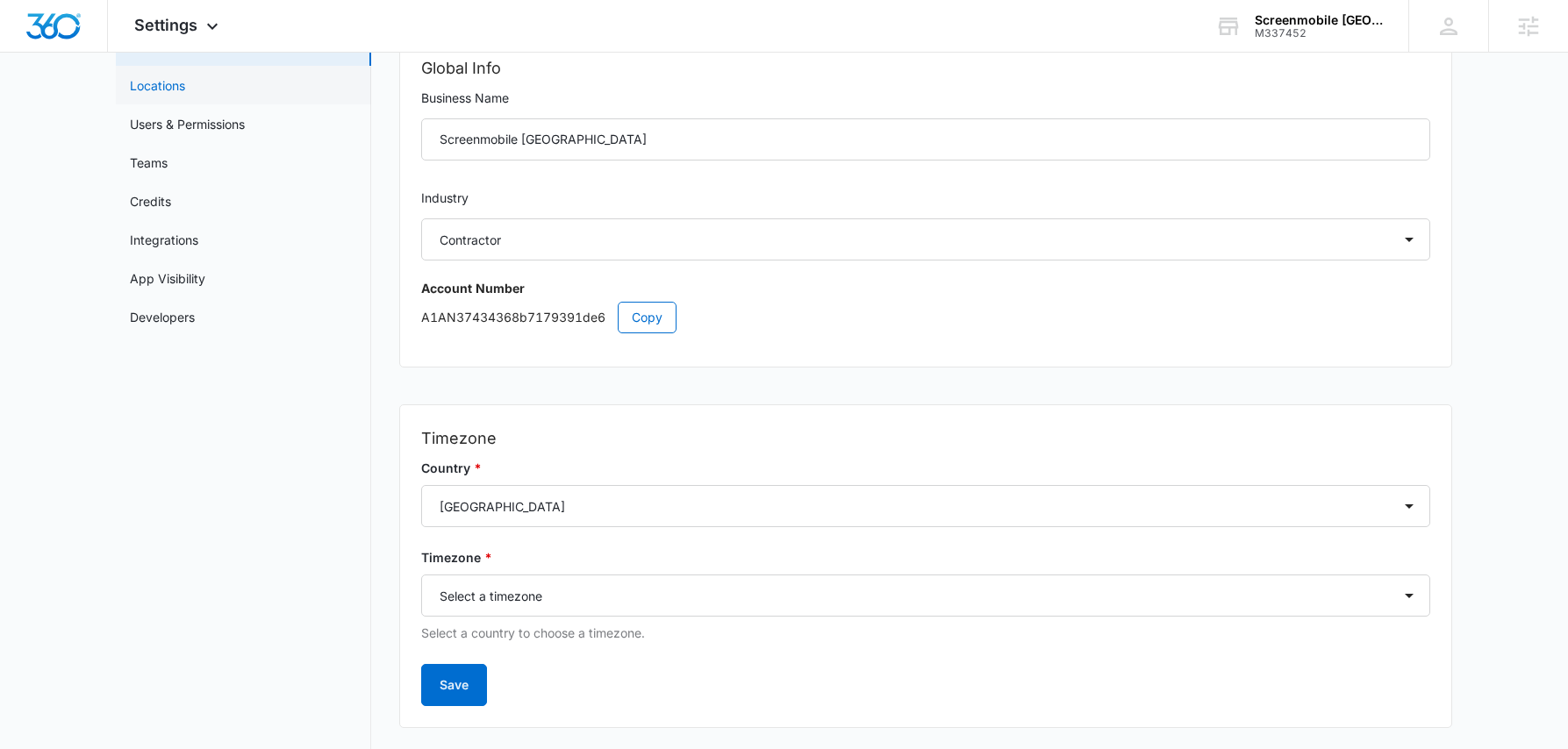
click at [172, 87] on link "Locations" at bounding box center [158, 85] width 55 height 19
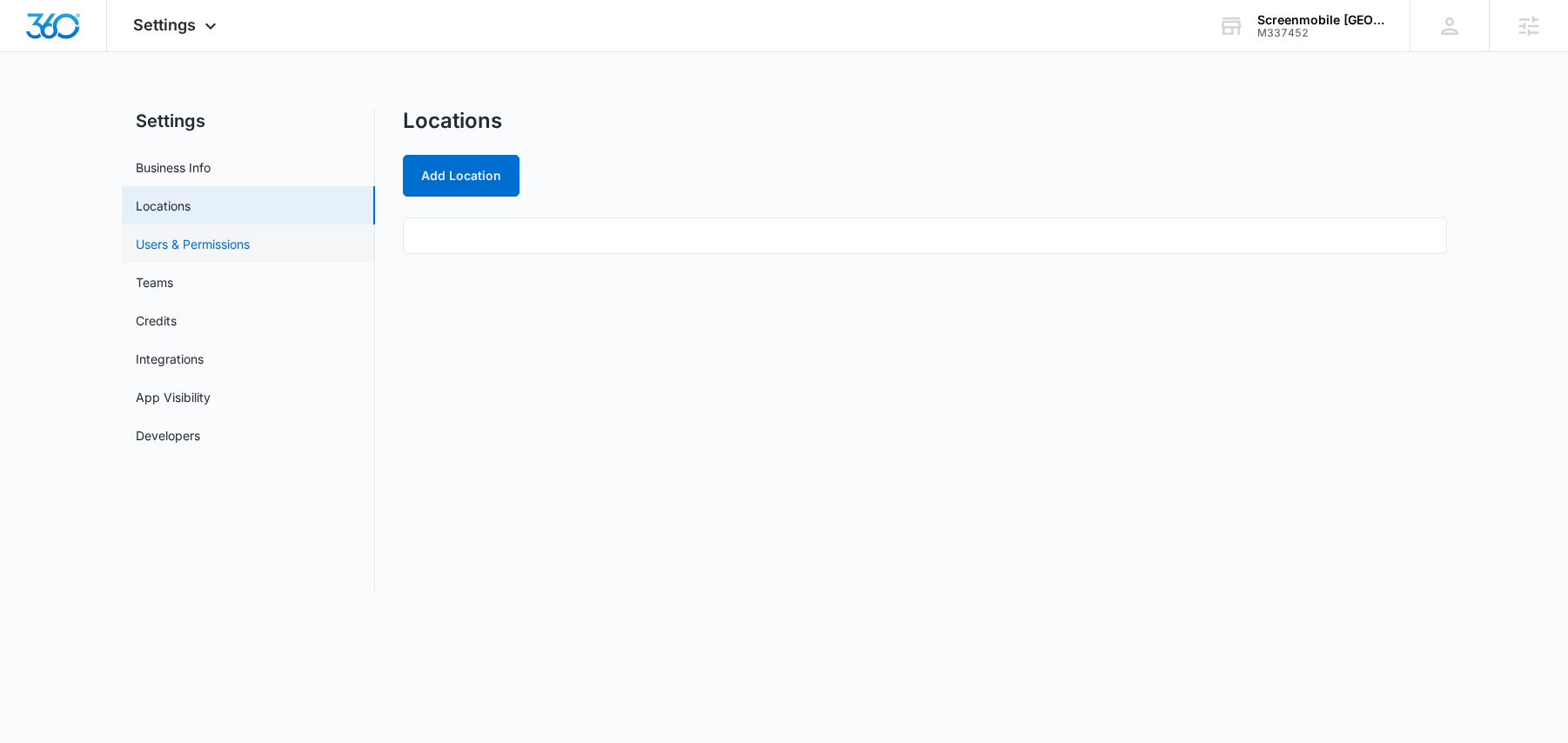
click at [205, 245] on link "Users & Permissions" at bounding box center [193, 244] width 114 height 18
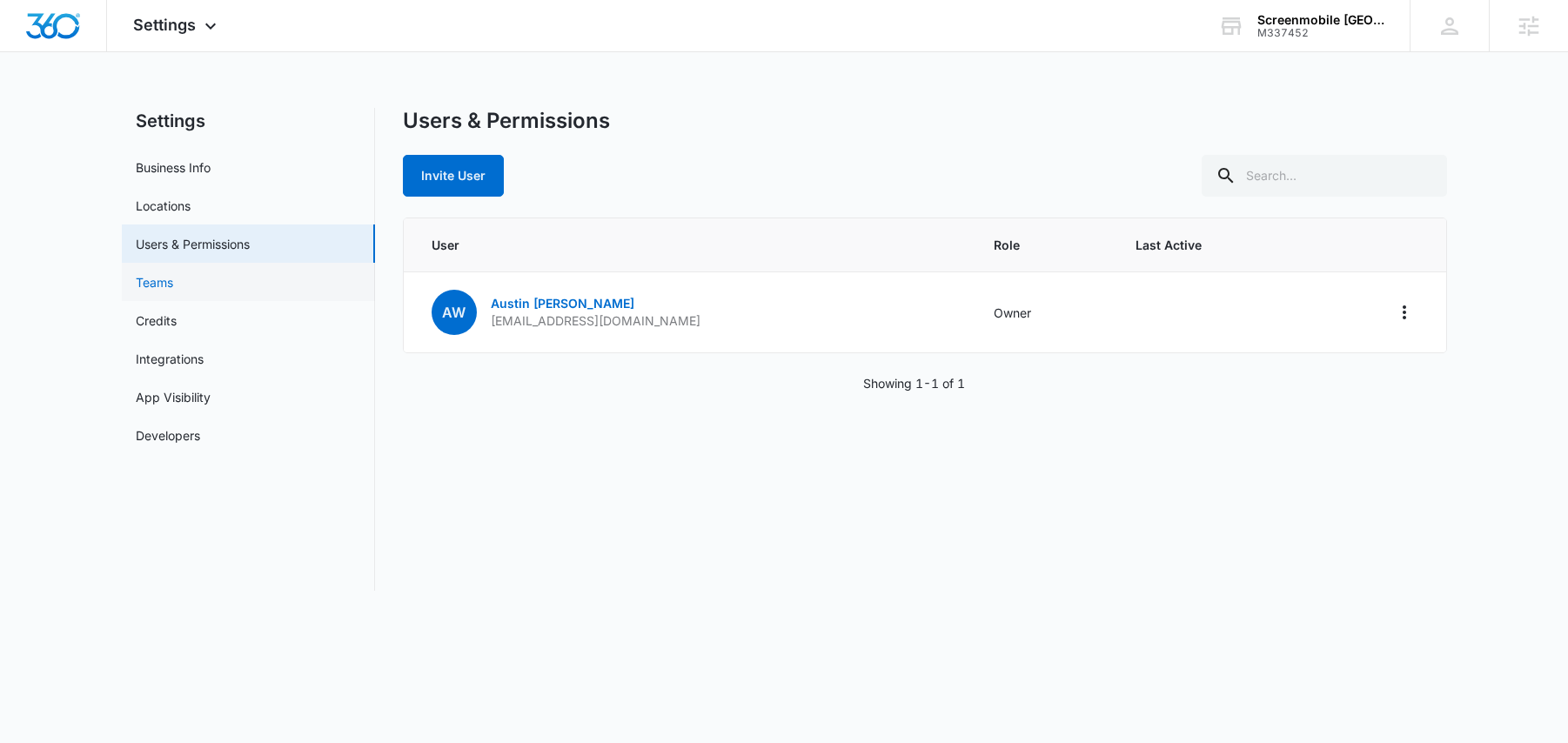
click at [154, 283] on link "Teams" at bounding box center [155, 282] width 38 height 18
click at [159, 330] on link "Credits" at bounding box center [156, 321] width 41 height 18
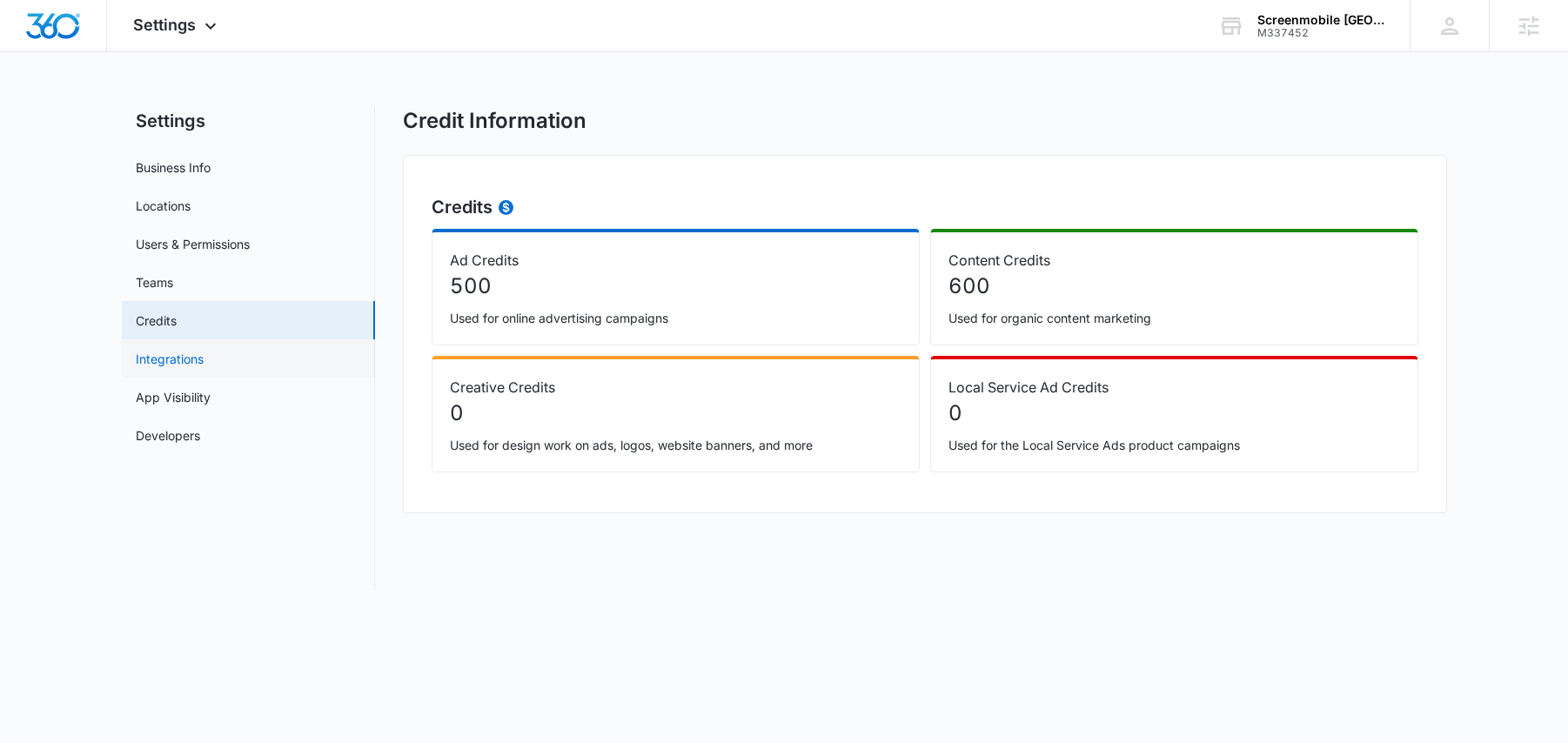
click at [187, 365] on link "Integrations" at bounding box center [169, 358] width 68 height 18
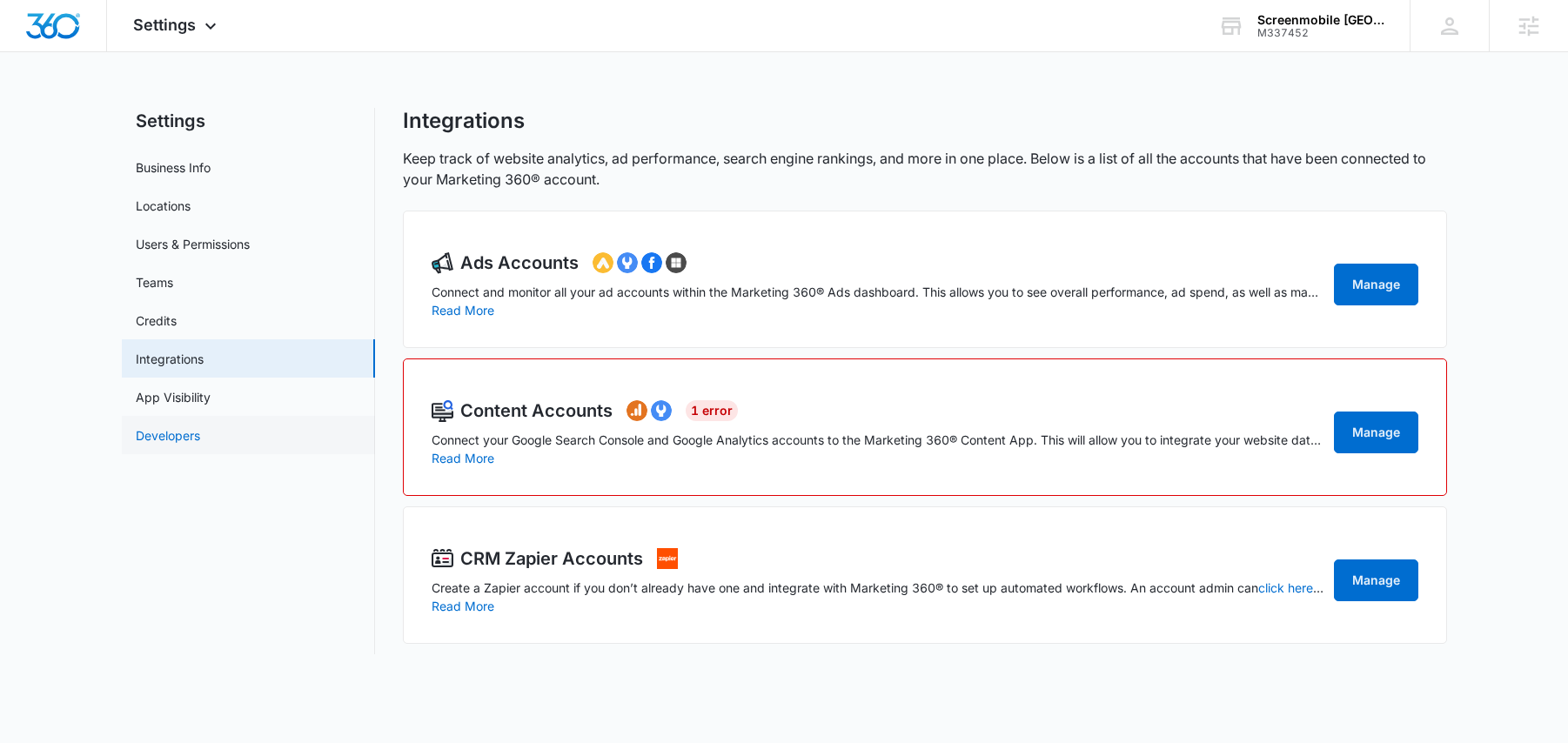
click at [191, 444] on link "Developers" at bounding box center [168, 436] width 64 height 18
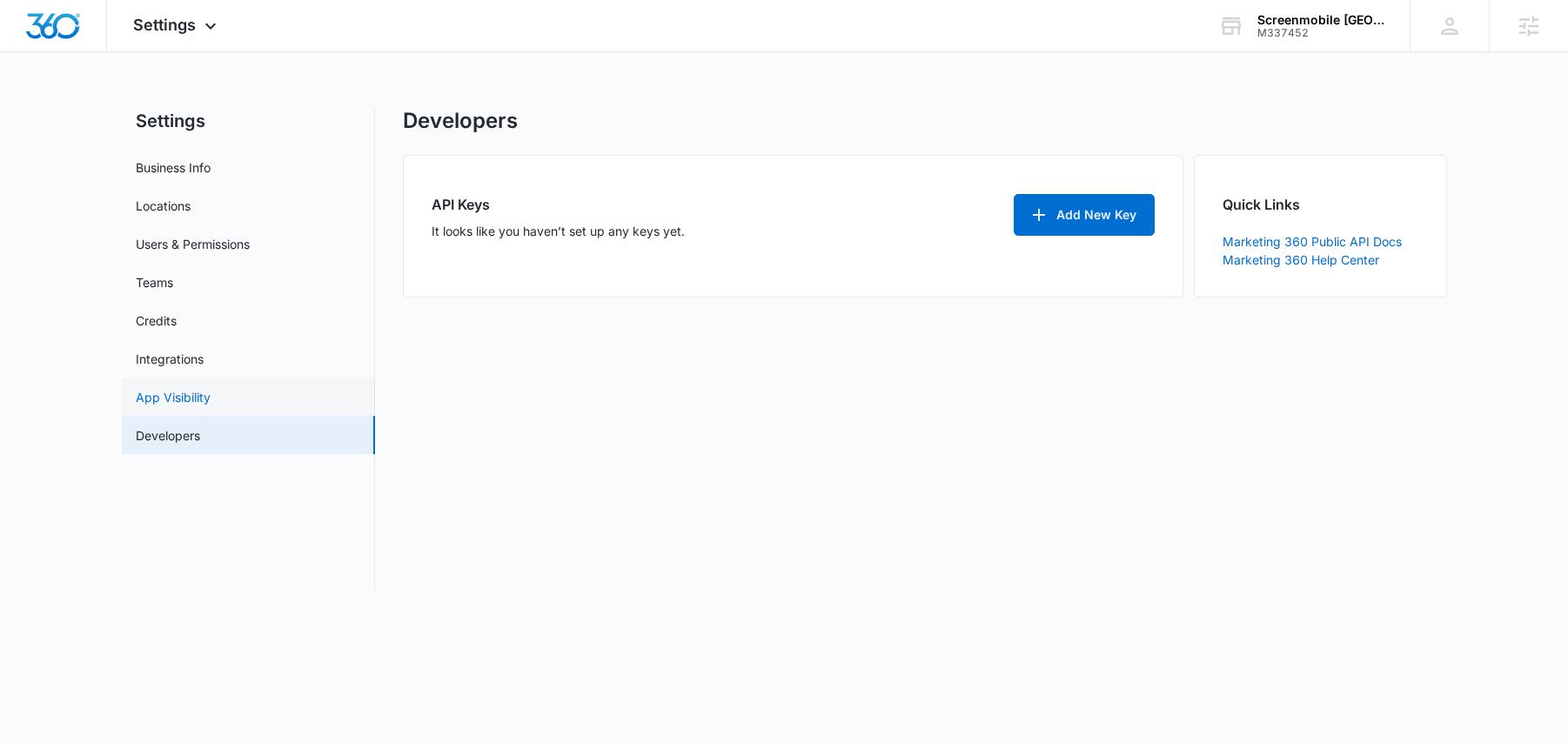
click at [150, 400] on link "App Visibility" at bounding box center [173, 397] width 75 height 18
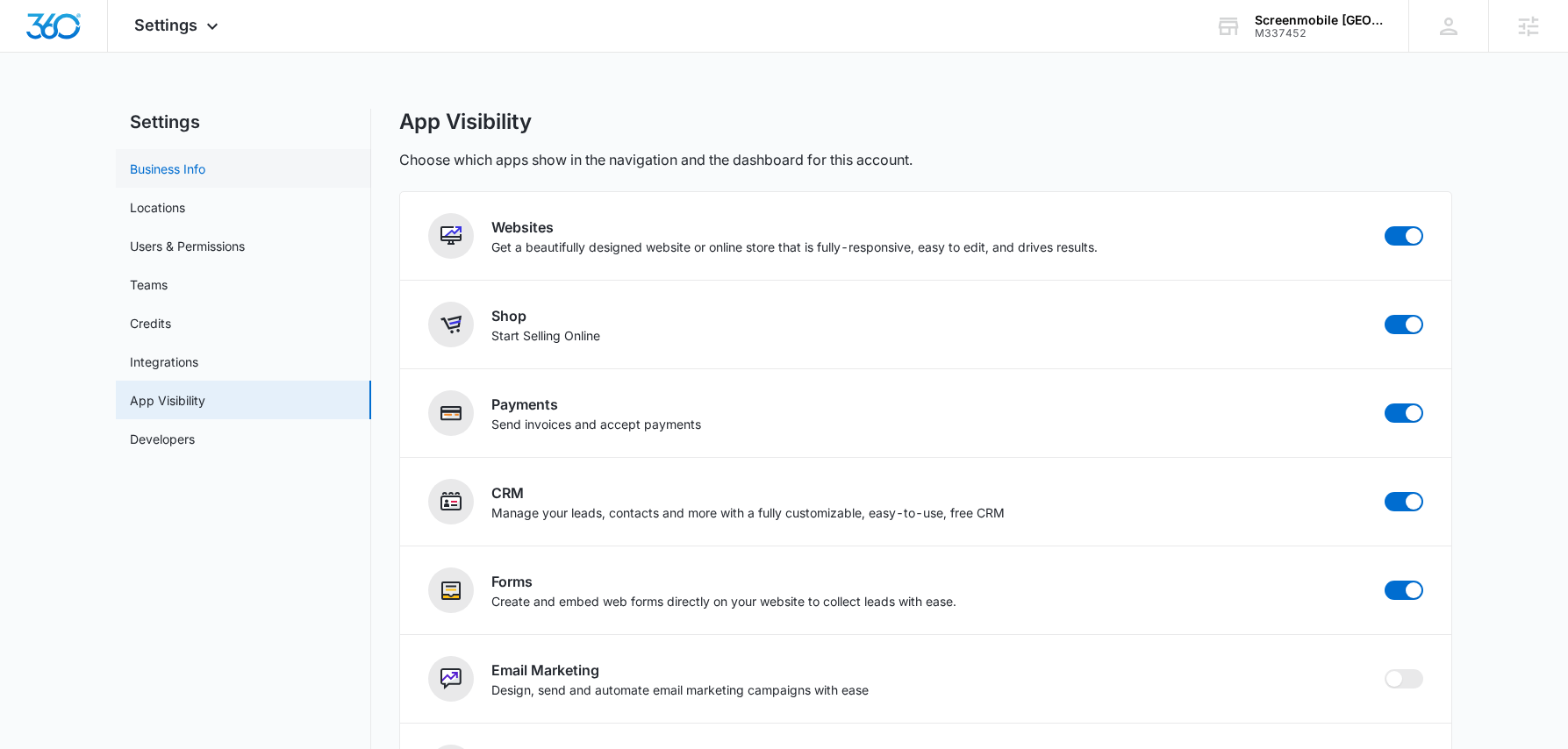
click at [178, 173] on link "Business Info" at bounding box center [167, 168] width 75 height 19
select select "4"
select select "US"
select select "America/[GEOGRAPHIC_DATA]"
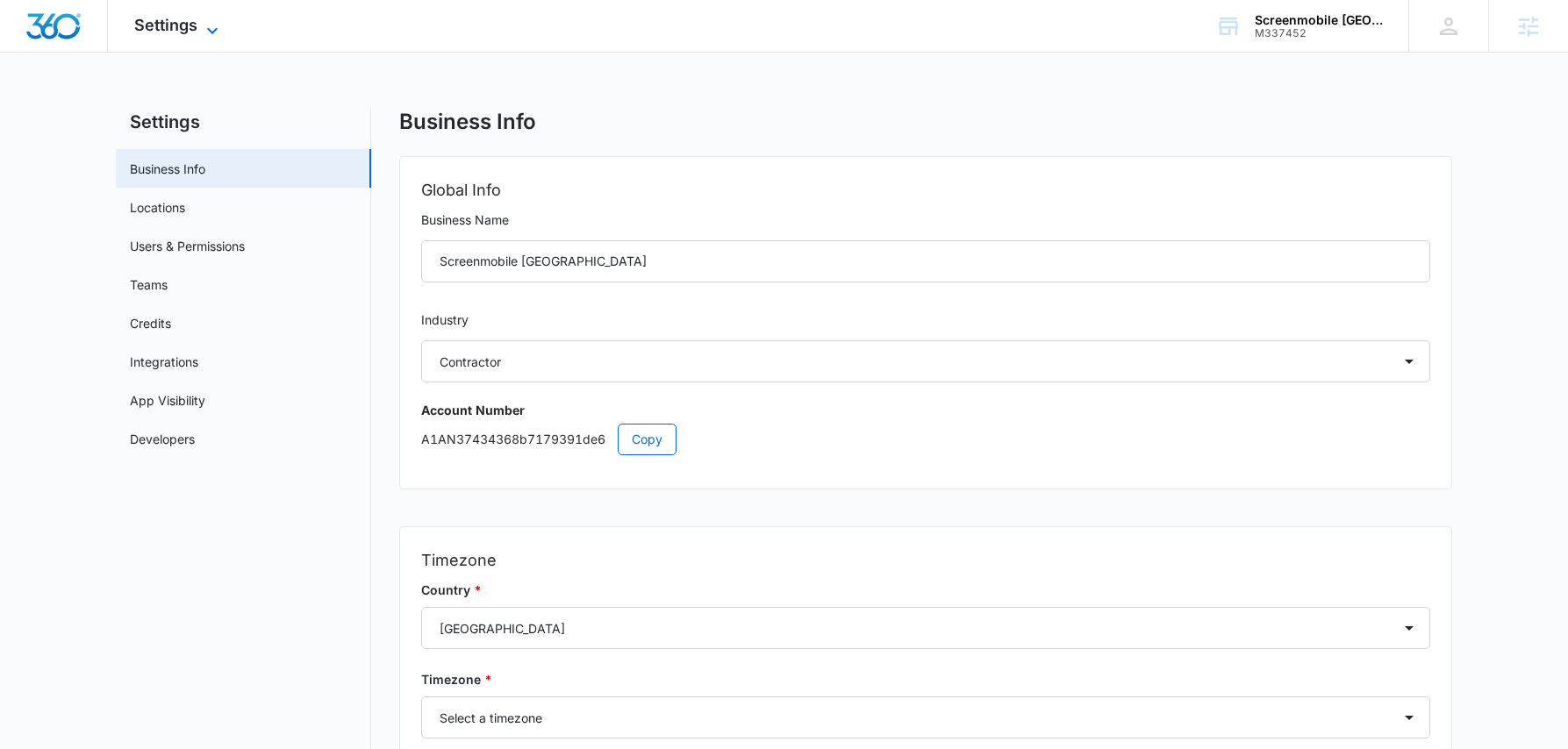
click at [176, 23] on span "Settings" at bounding box center [166, 25] width 63 height 19
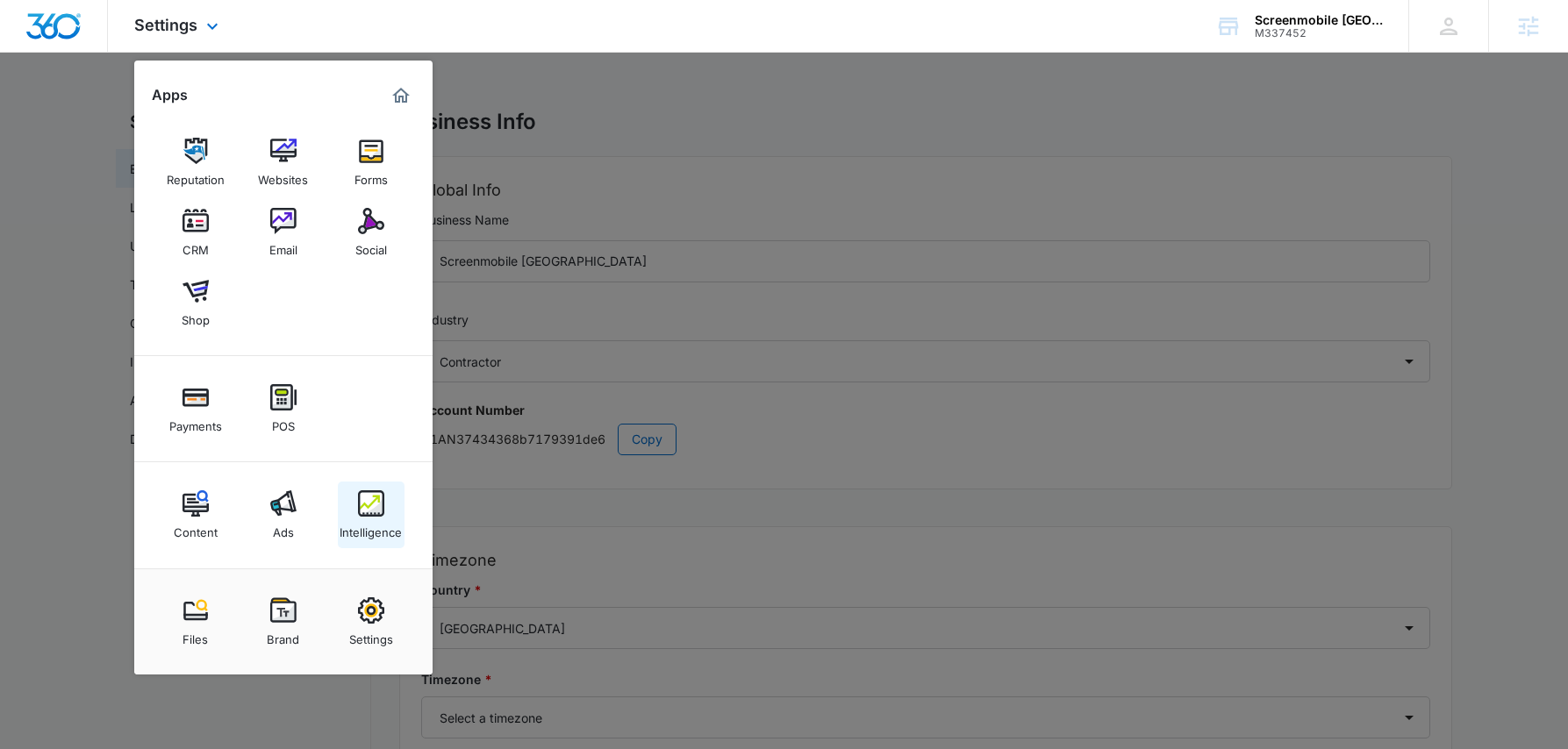
click at [380, 506] on img at bounding box center [371, 504] width 27 height 27
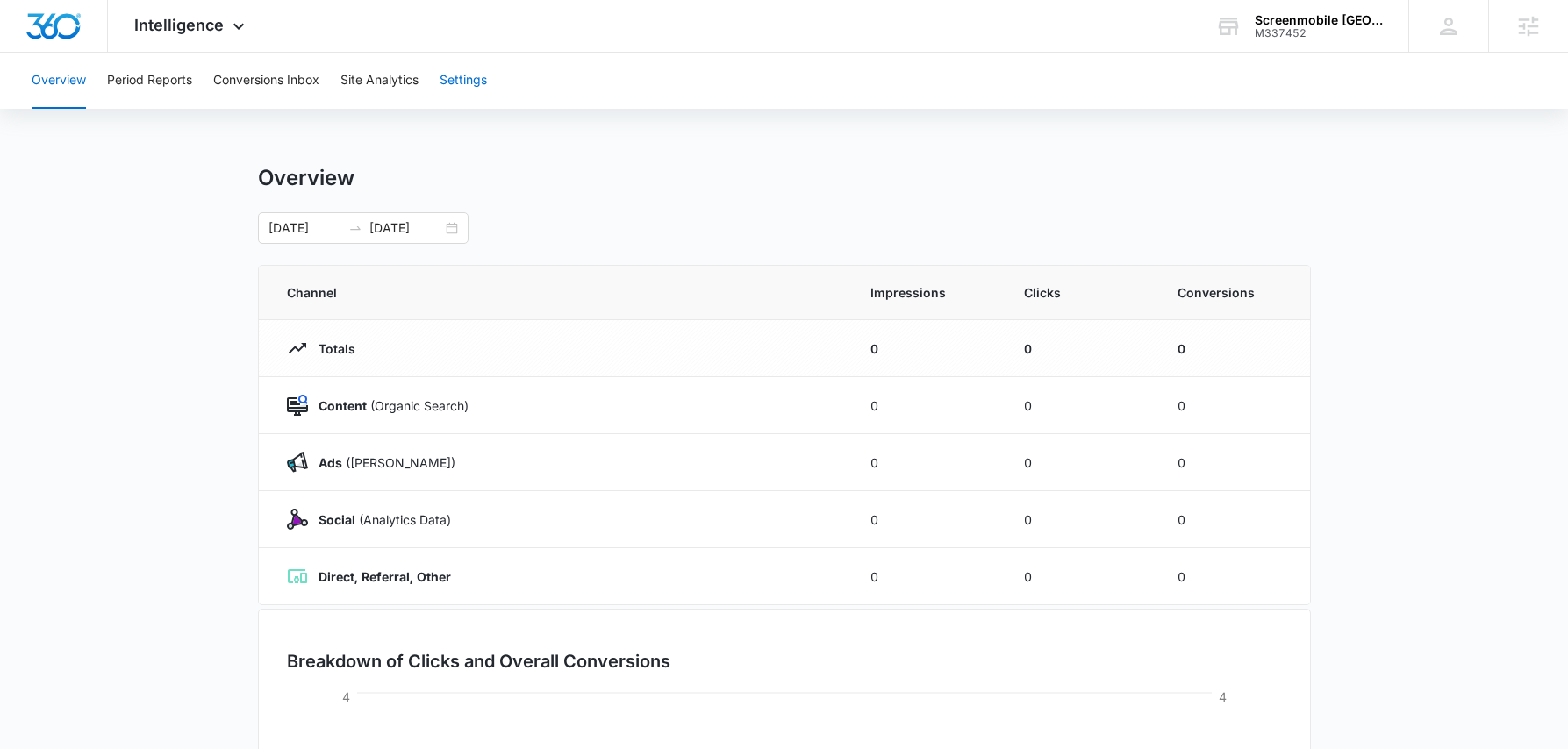
click at [468, 76] on button "Settings" at bounding box center [464, 80] width 48 height 56
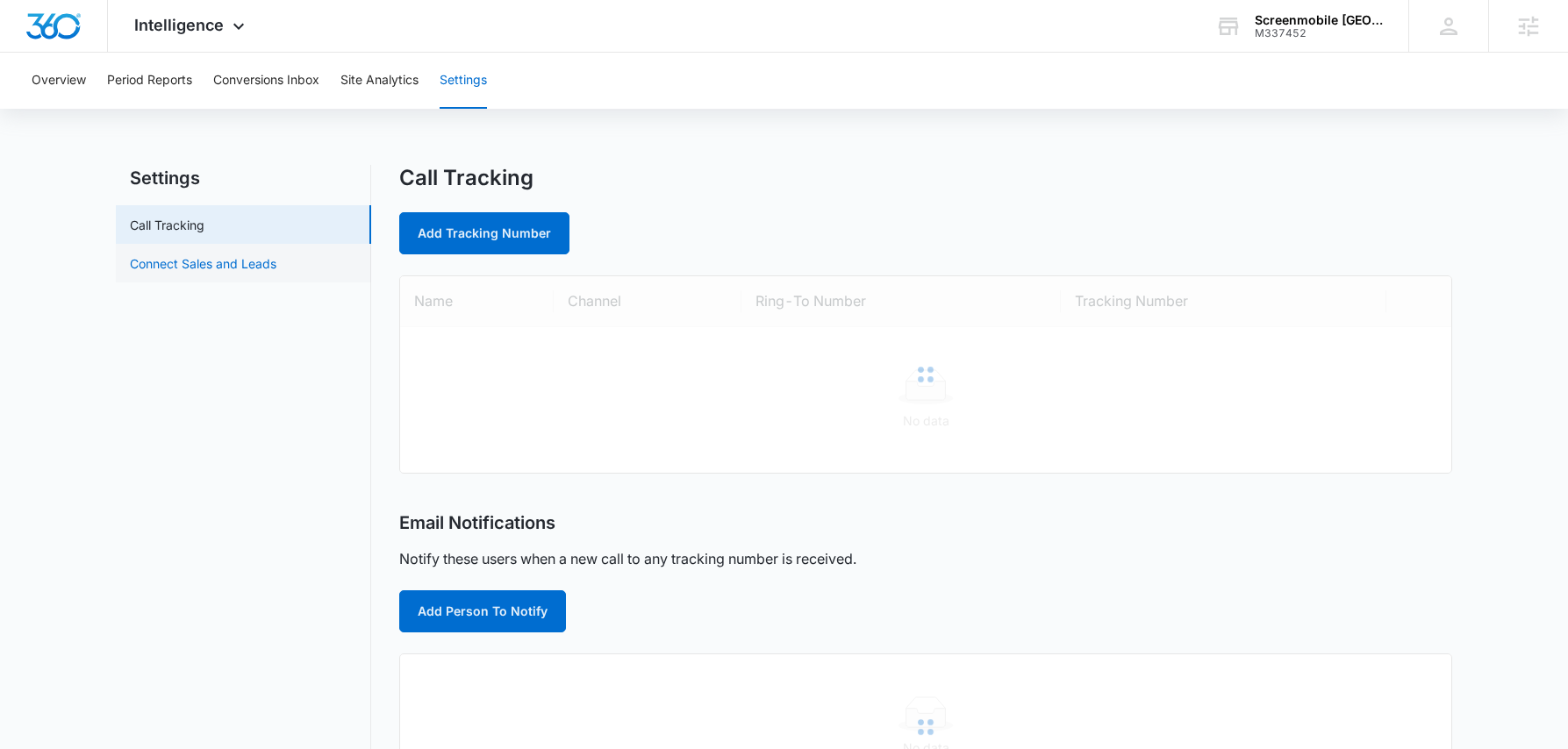
click at [217, 254] on link "Connect Sales and Leads" at bounding box center [204, 263] width 147 height 19
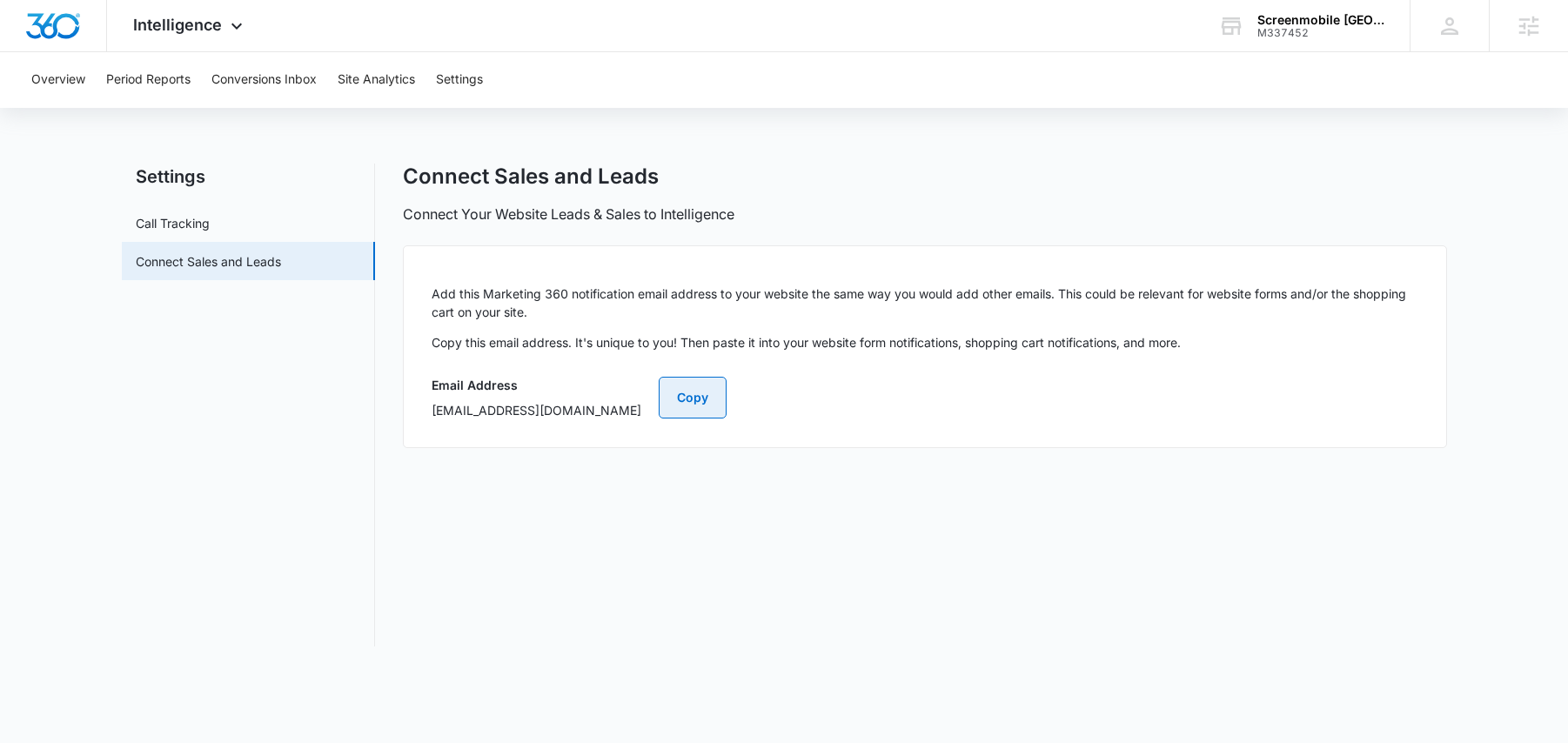
click at [727, 401] on button "Copy" at bounding box center [692, 398] width 68 height 42
